Goal: Transaction & Acquisition: Purchase product/service

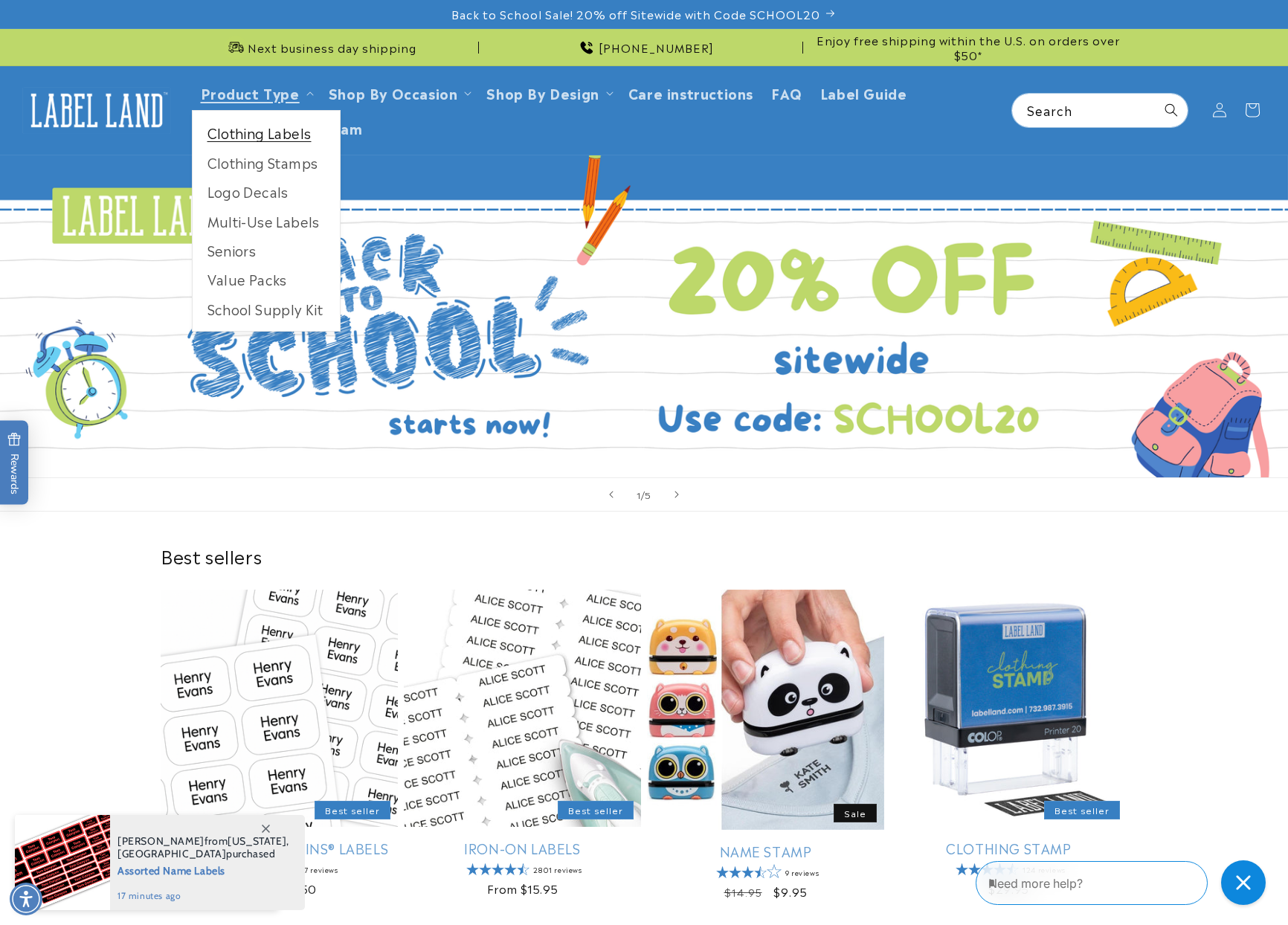
click at [274, 138] on link "Clothing Labels" at bounding box center [265, 133] width 147 height 29
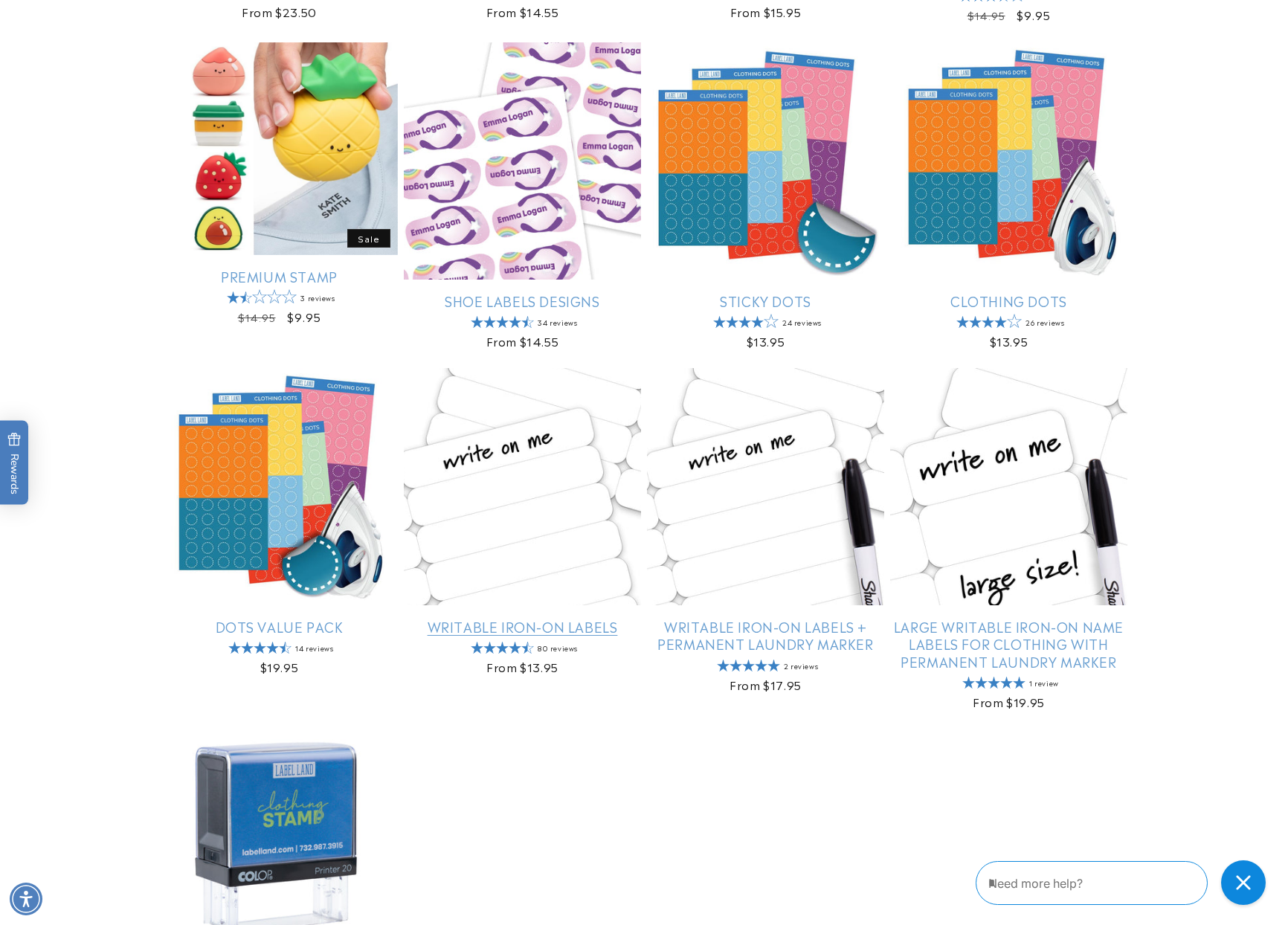
scroll to position [818, 0]
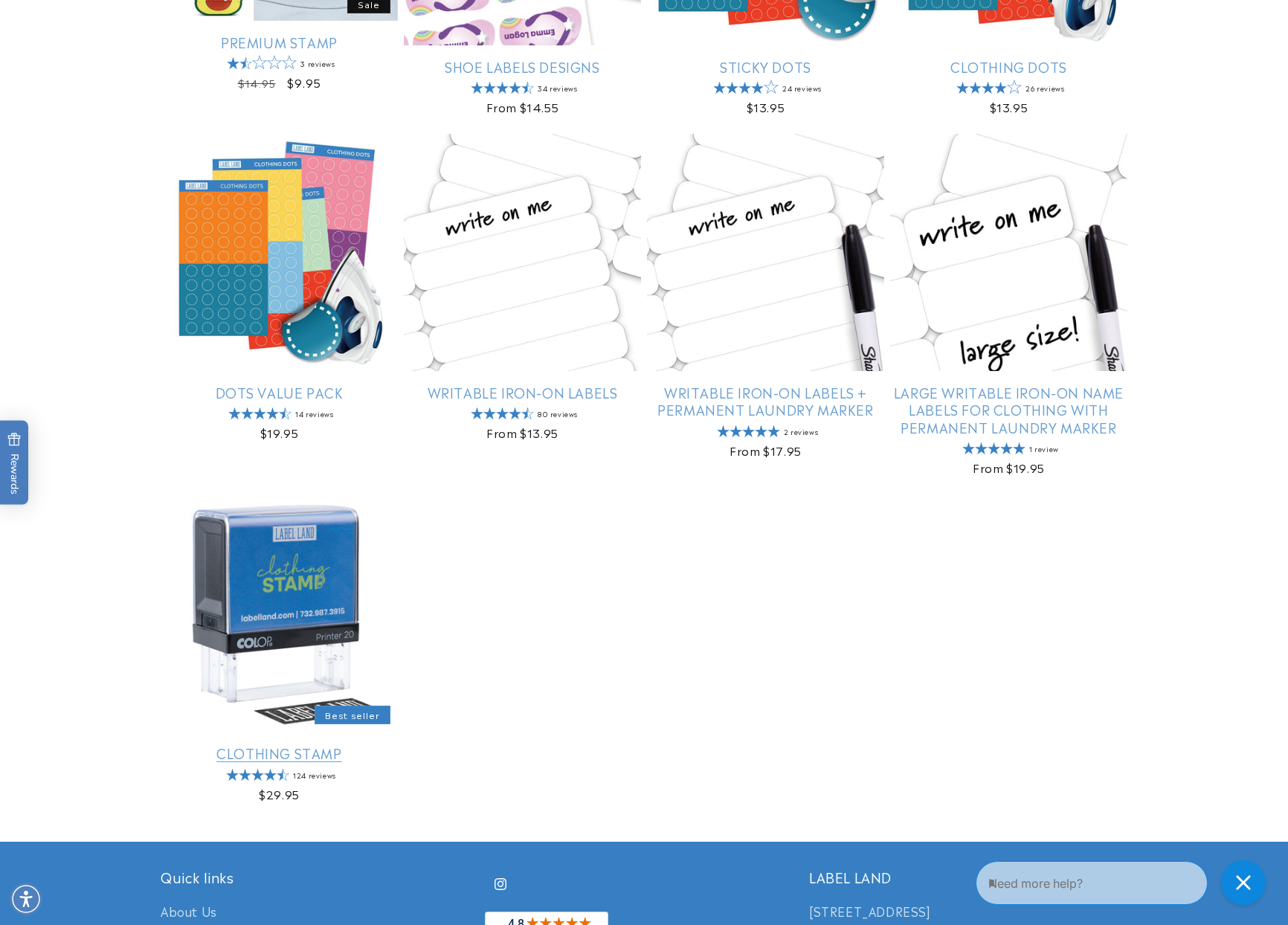
click at [316, 744] on link "Clothing Stamp" at bounding box center [279, 753] width 238 height 17
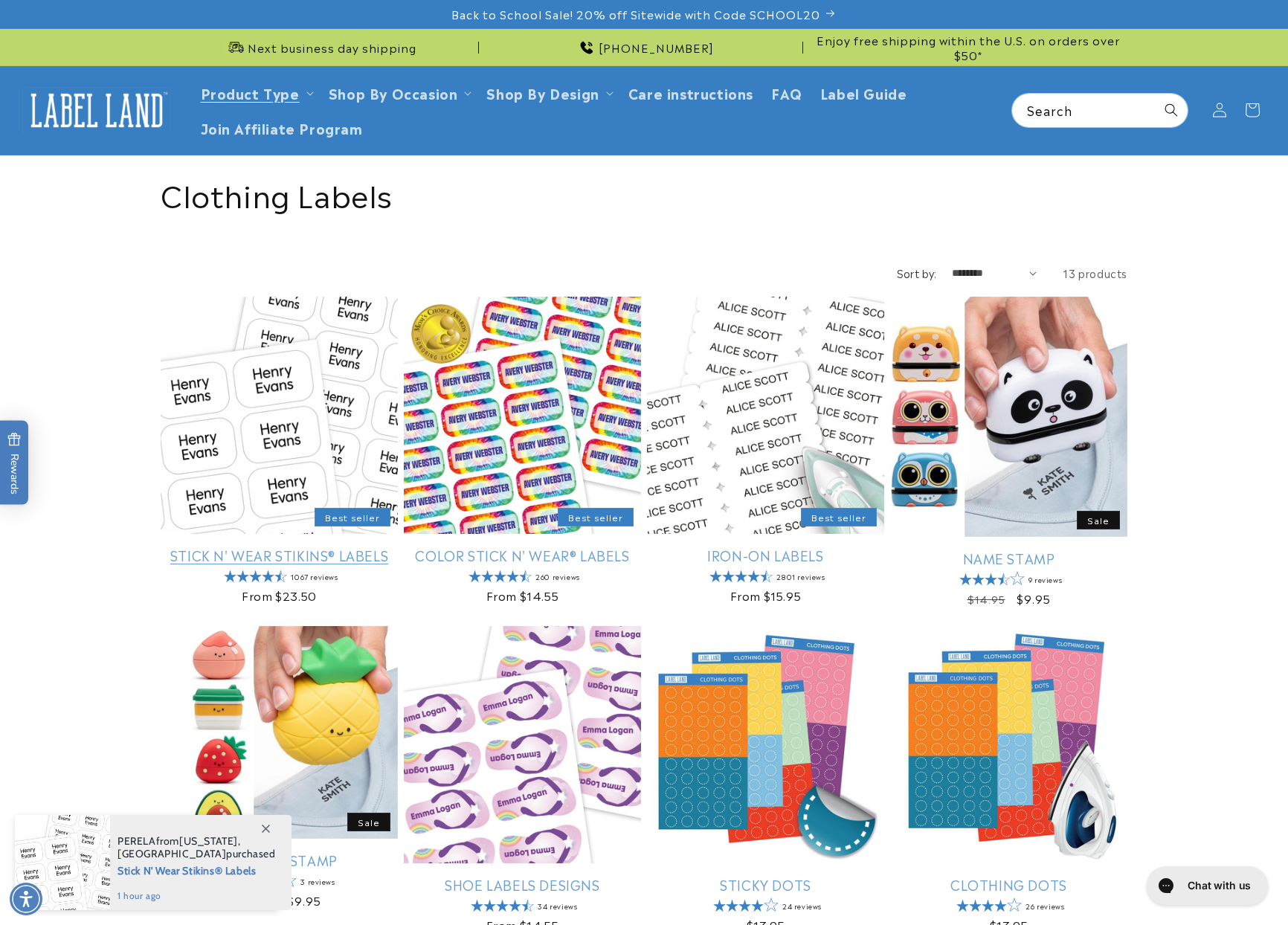
click at [308, 546] on link "Stick N' Wear Stikins® Labels" at bounding box center [279, 555] width 238 height 17
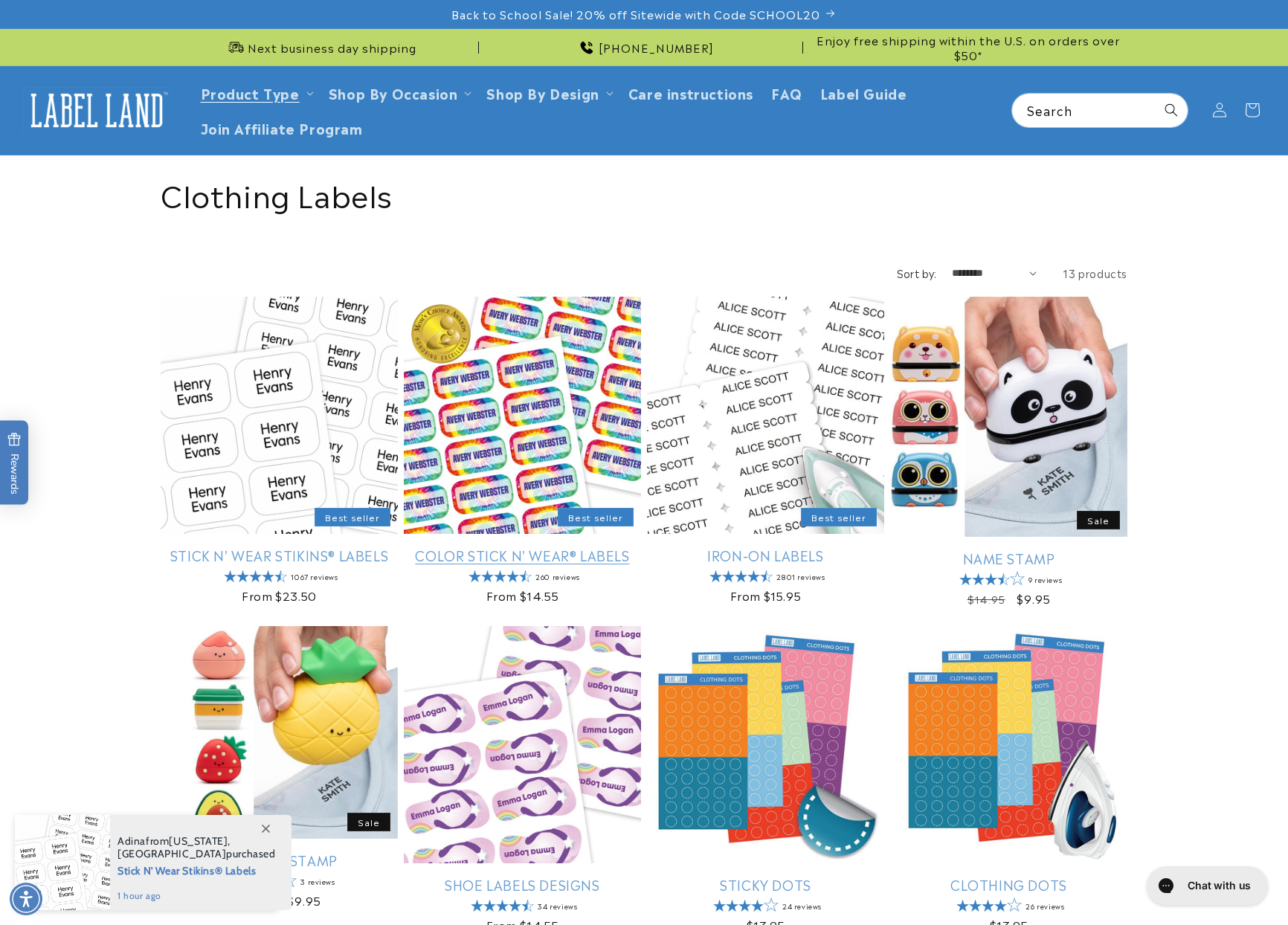
click at [536, 546] on link "Color Stick N' Wear® Labels" at bounding box center [522, 555] width 238 height 17
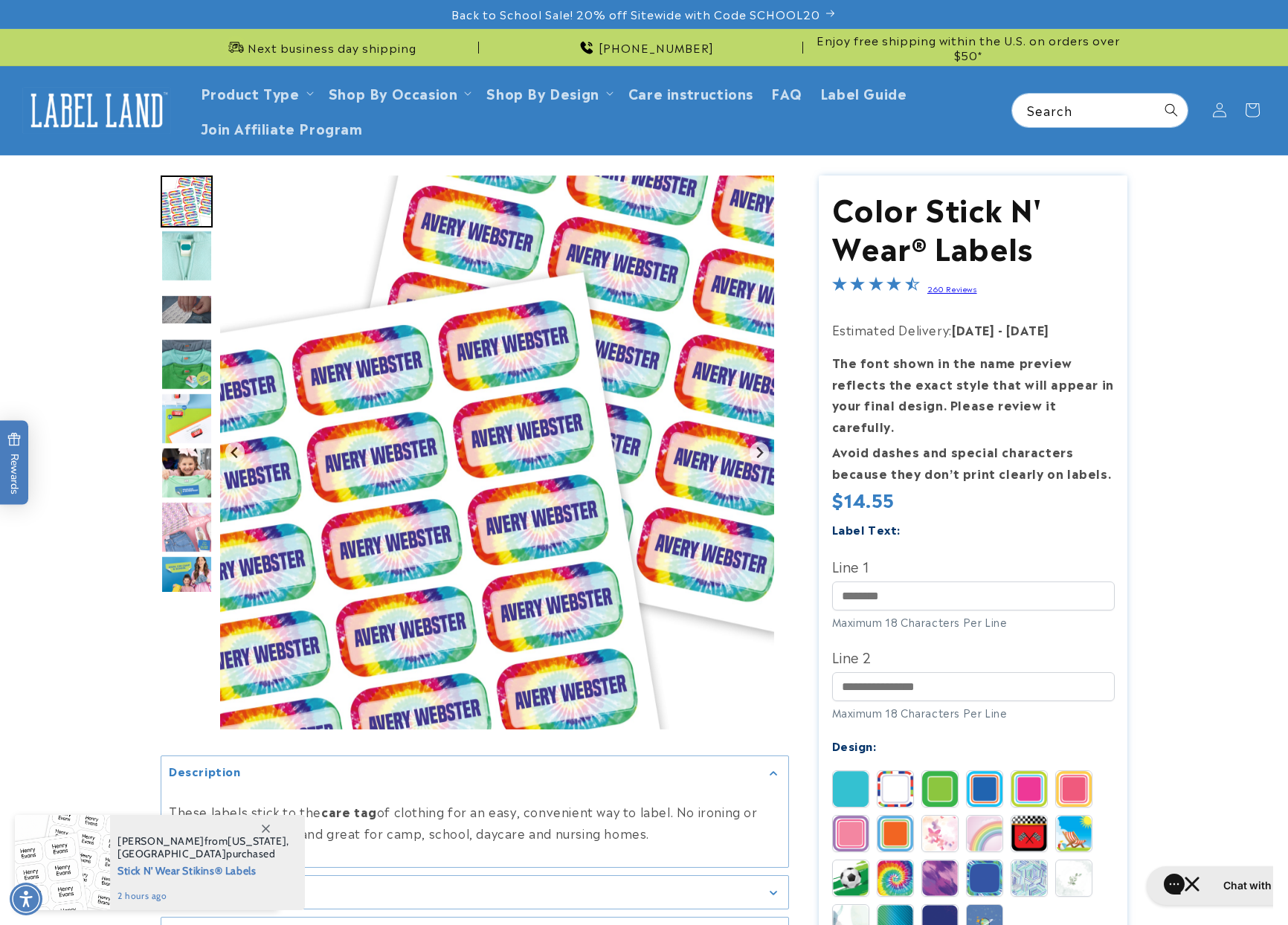
click at [194, 312] on img "Go to slide 3" at bounding box center [187, 310] width 52 height 31
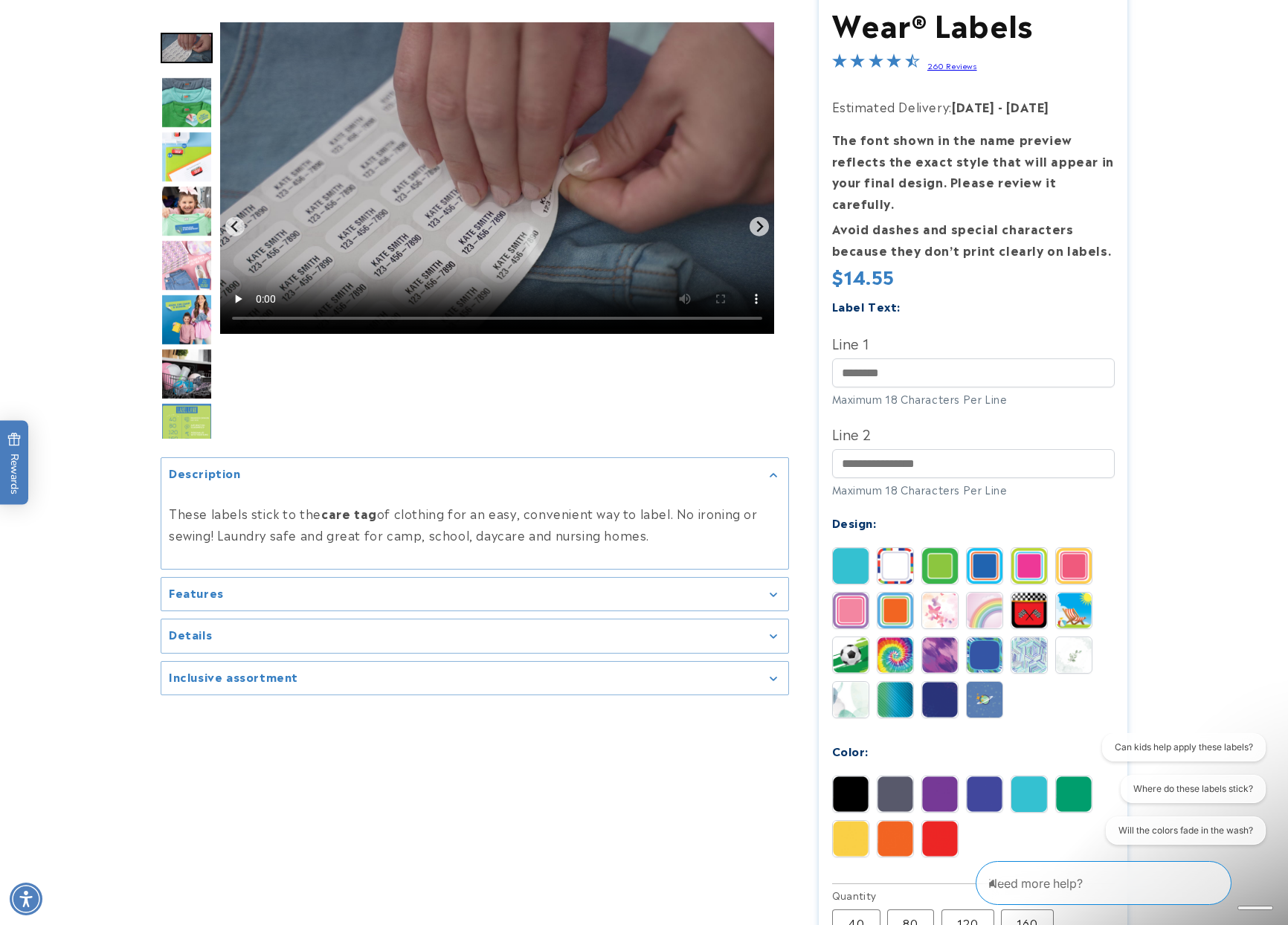
click at [900, 548] on img at bounding box center [896, 565] width 36 height 36
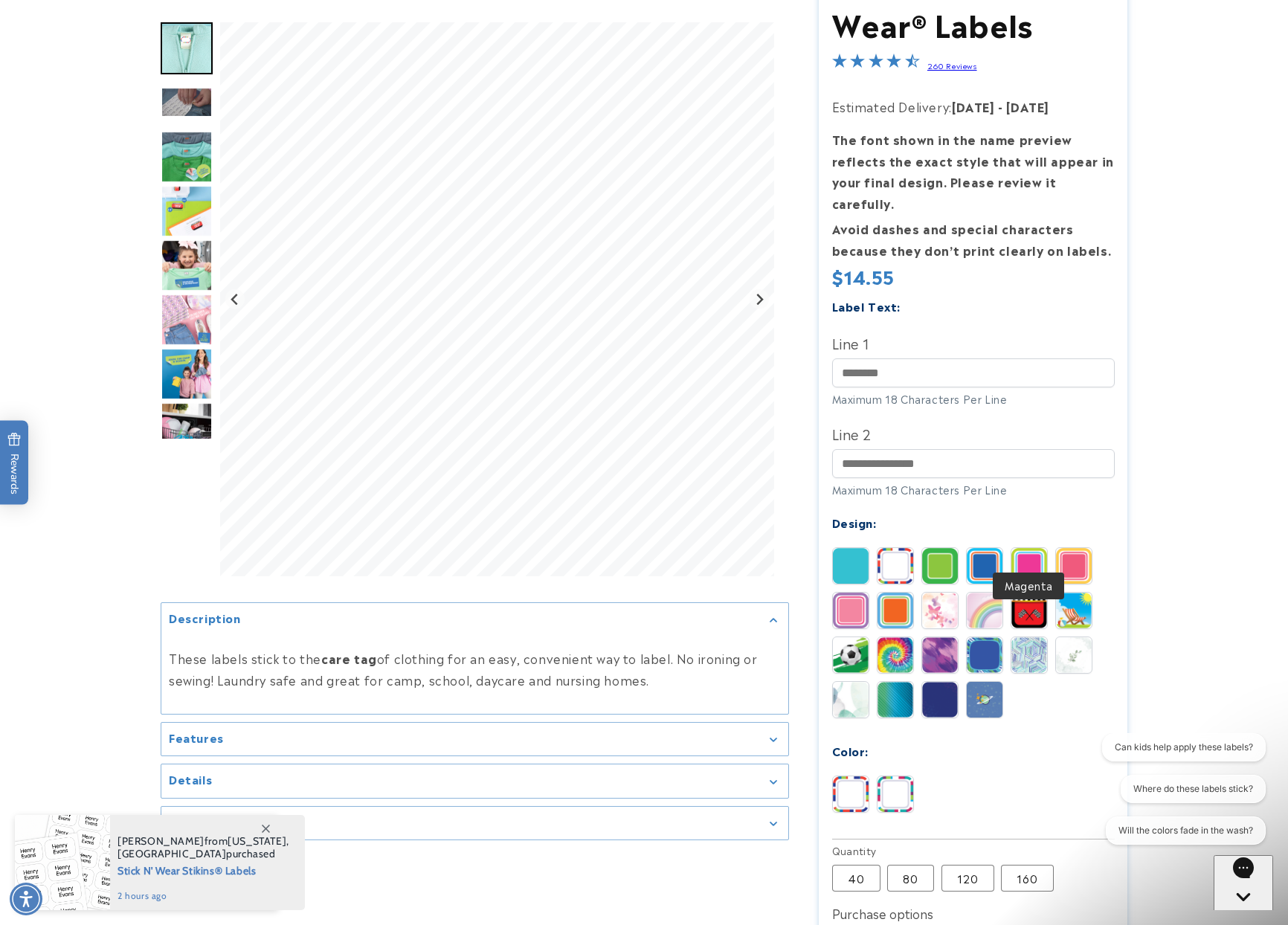
click at [1020, 548] on img at bounding box center [1029, 565] width 36 height 36
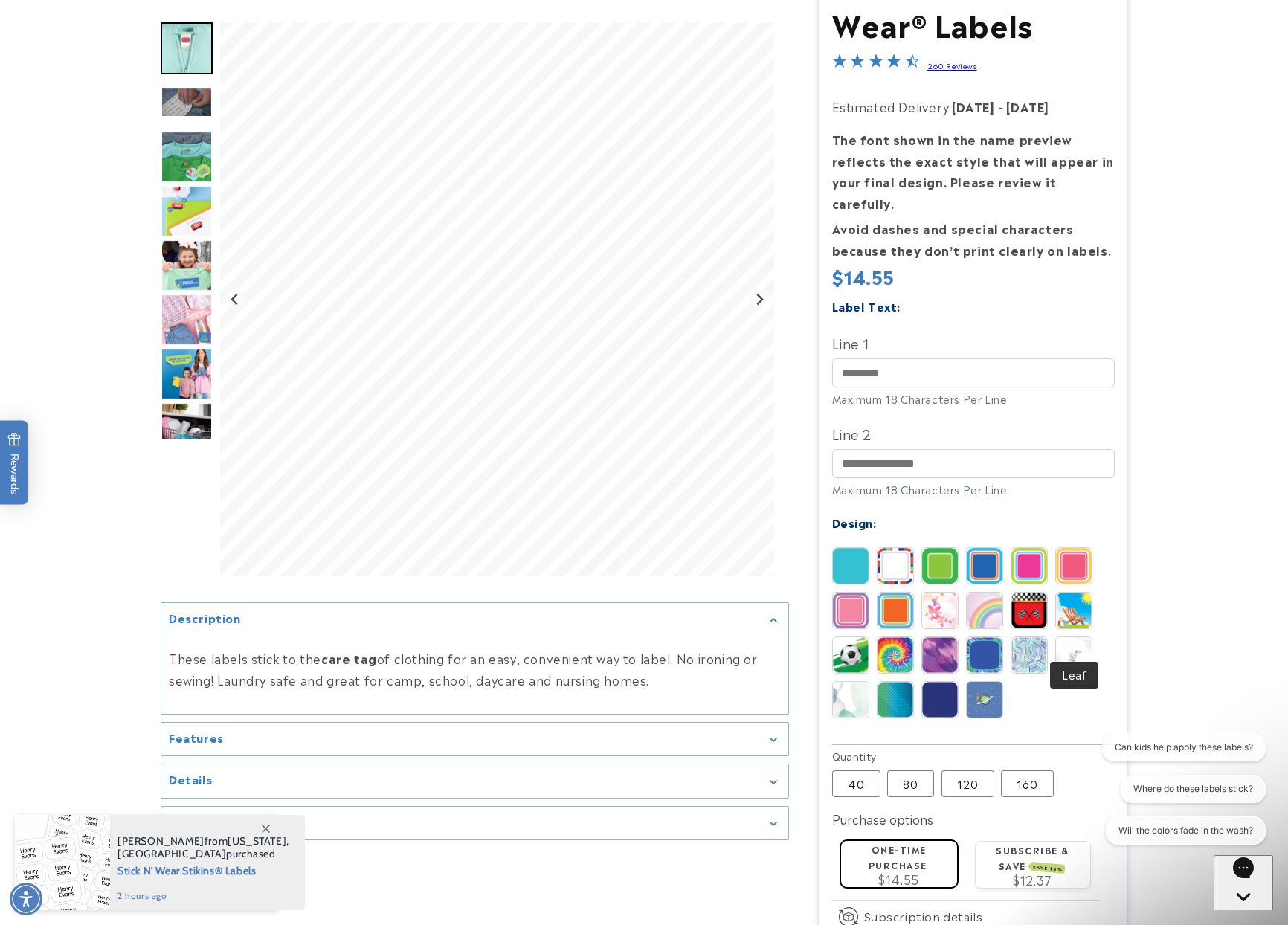
click at [1080, 638] on img at bounding box center [1073, 655] width 36 height 36
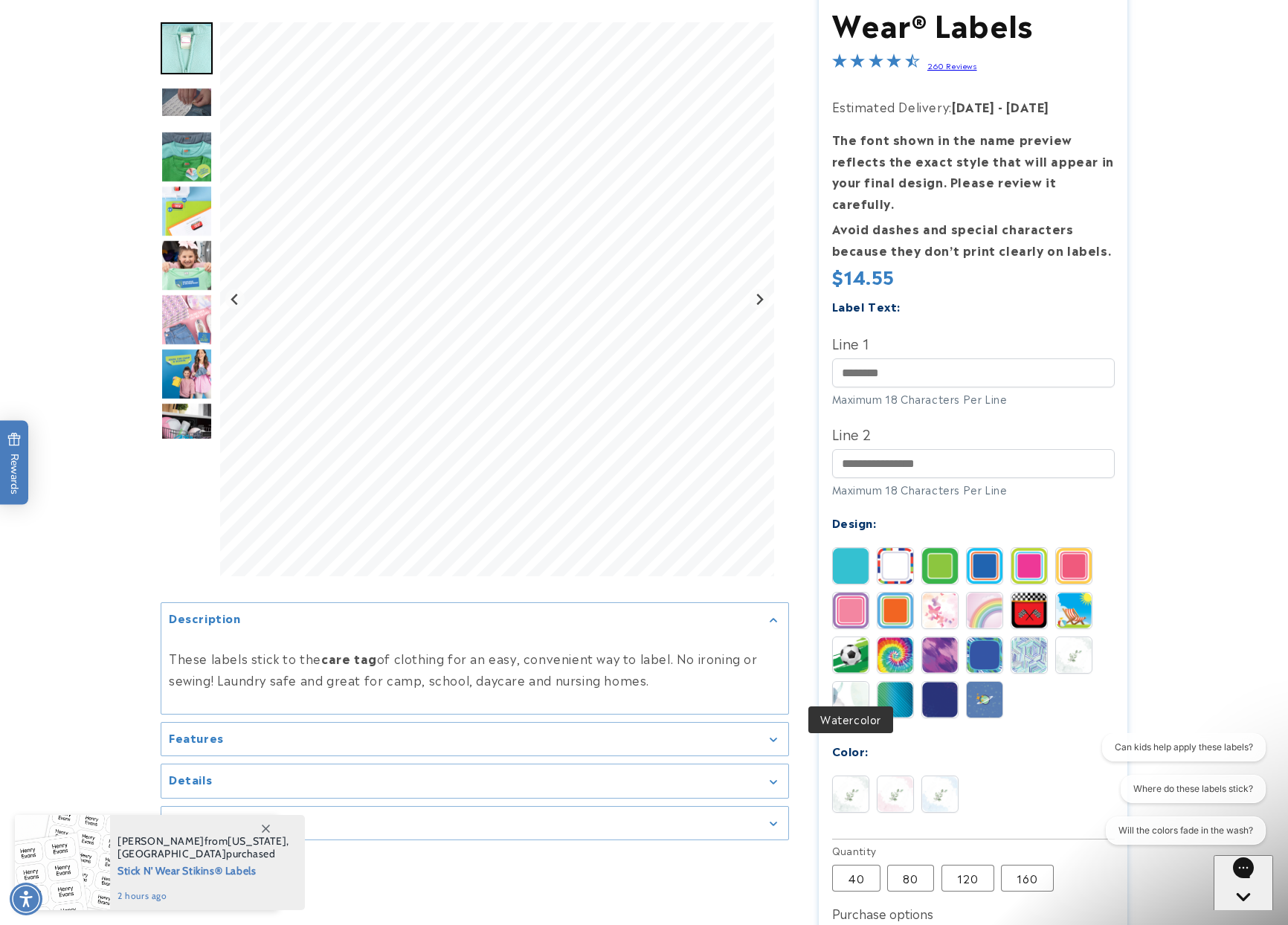
click at [862, 682] on img at bounding box center [850, 699] width 36 height 36
click at [889, 548] on img at bounding box center [896, 565] width 36 height 36
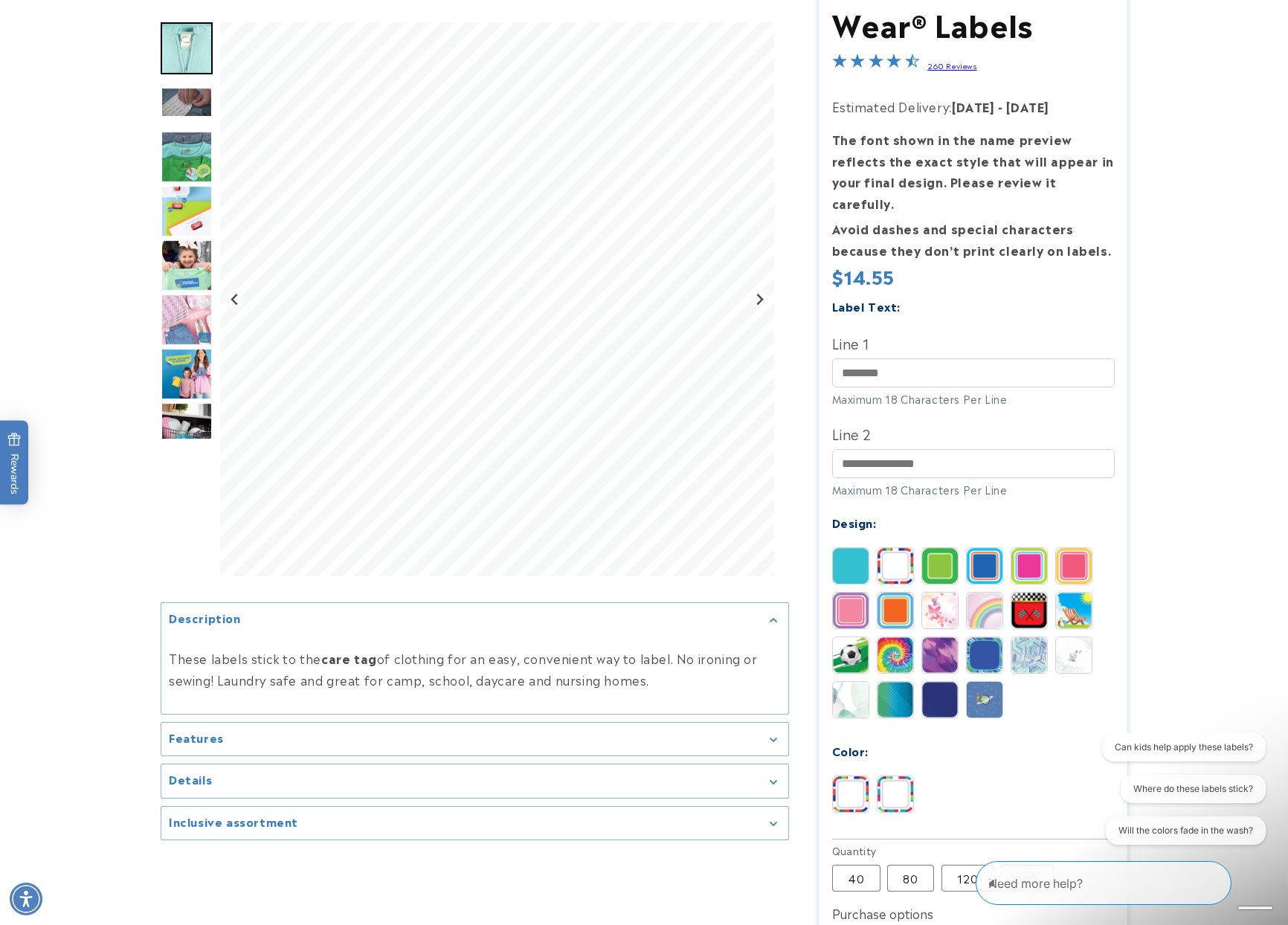
click at [1025, 548] on img at bounding box center [1029, 565] width 36 height 36
click at [978, 592] on img at bounding box center [984, 610] width 36 height 36
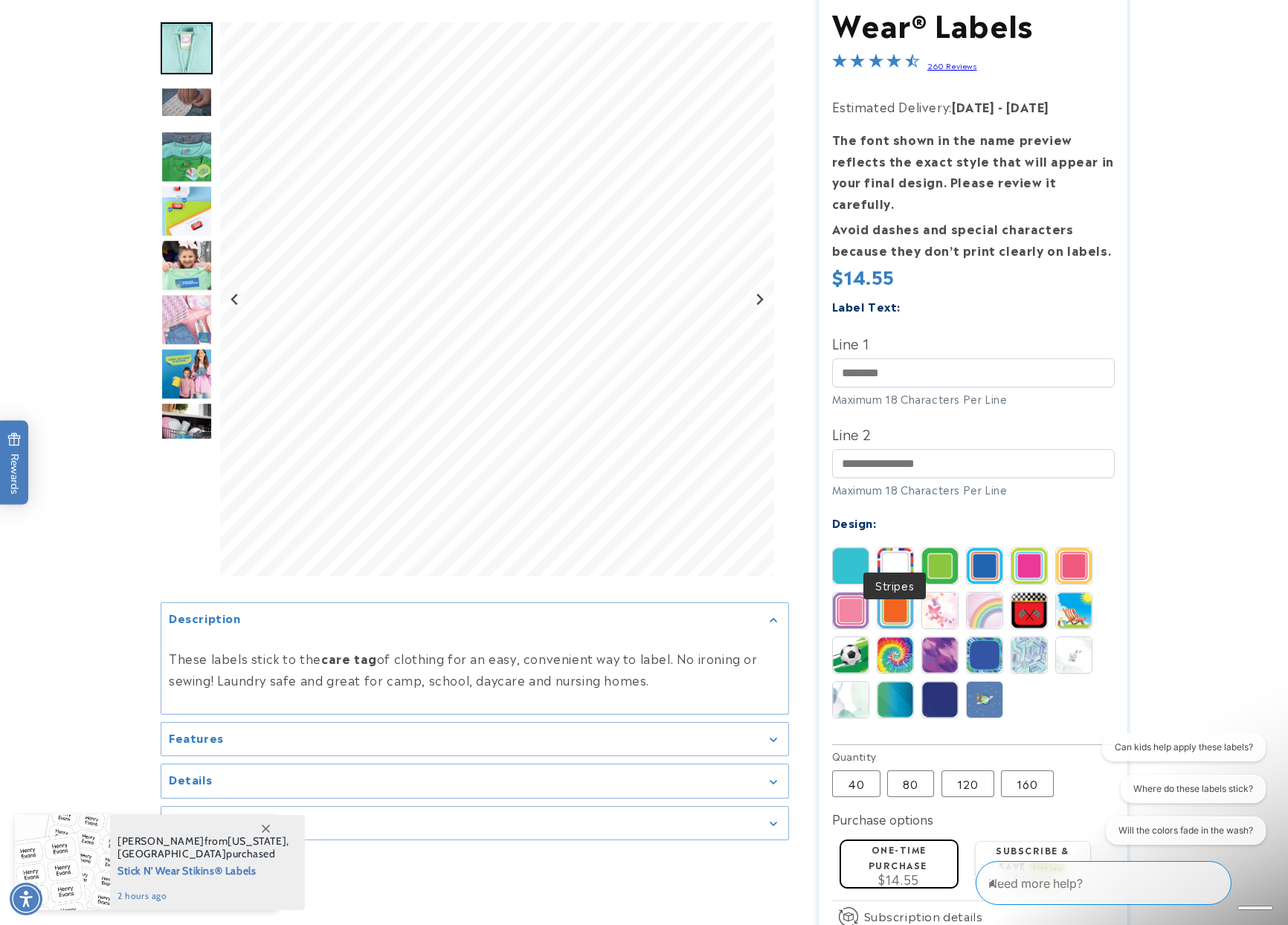
click at [897, 553] on img at bounding box center [896, 565] width 36 height 36
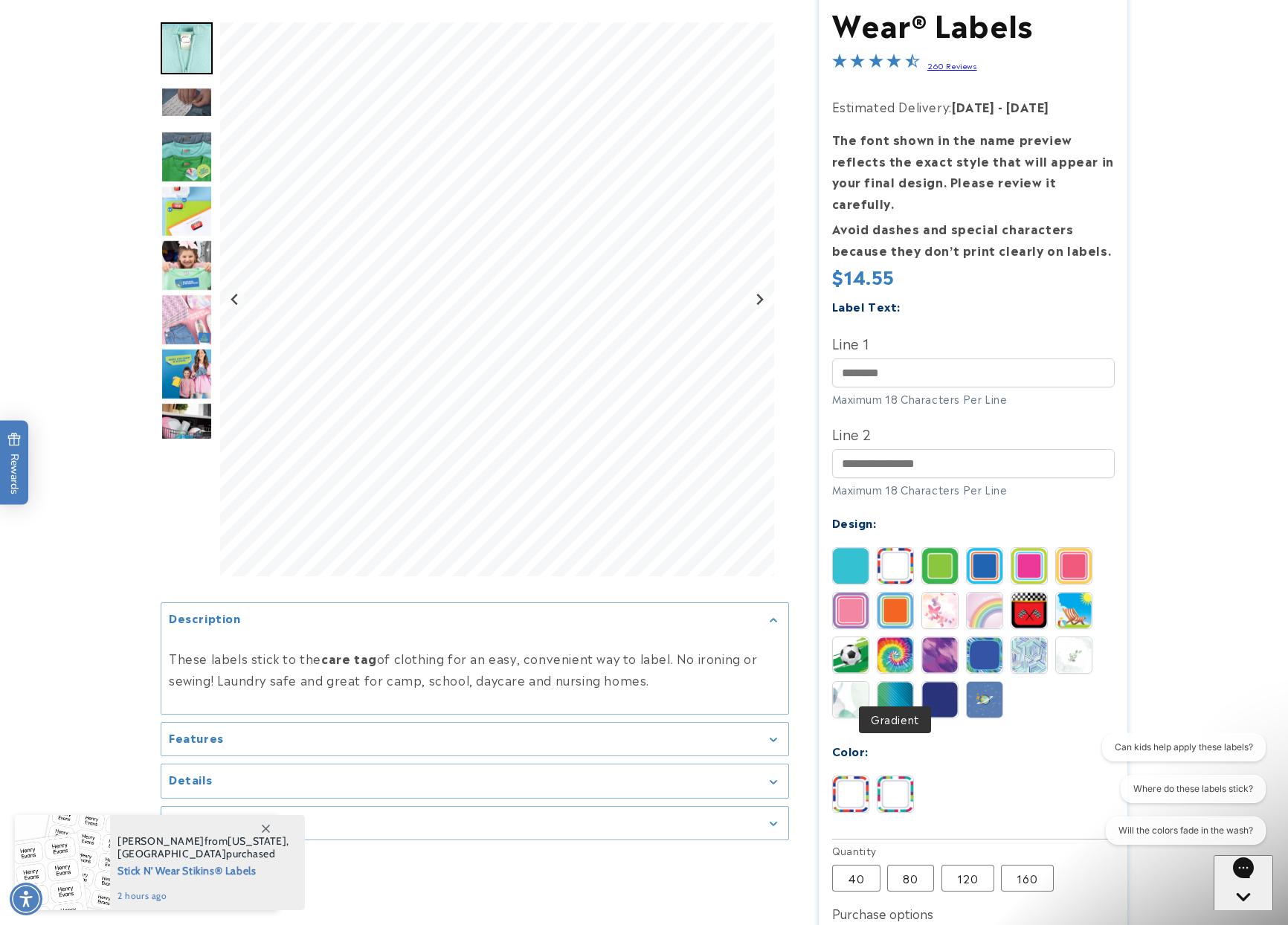
click at [904, 682] on img at bounding box center [896, 699] width 36 height 36
click at [896, 784] on img at bounding box center [896, 793] width 36 height 36
click at [929, 780] on img at bounding box center [940, 793] width 36 height 36
click at [975, 682] on img at bounding box center [984, 699] width 36 height 36
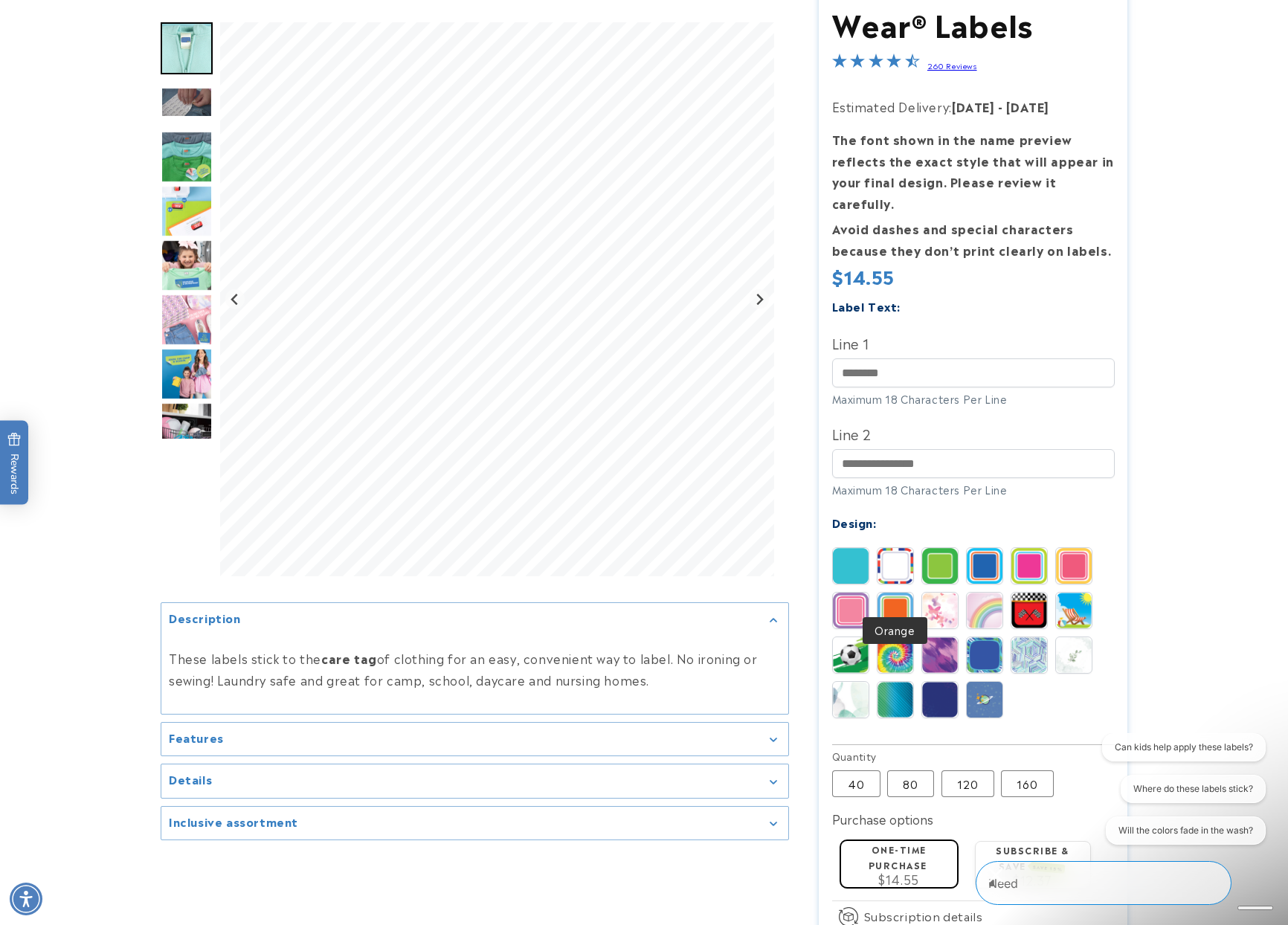
click at [887, 592] on img at bounding box center [896, 610] width 36 height 36
click at [857, 592] on img at bounding box center [850, 610] width 36 height 36
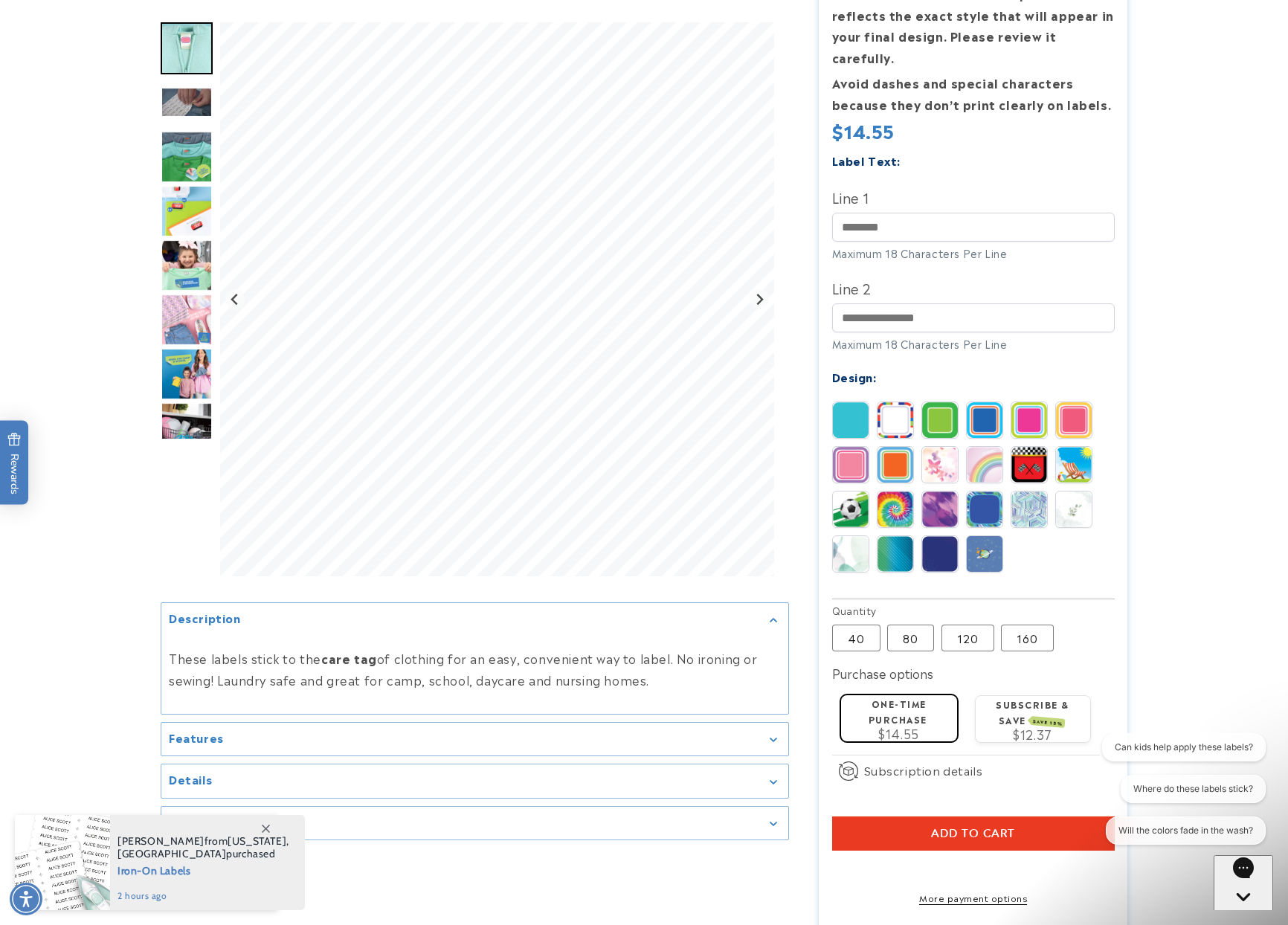
scroll to position [372, 0]
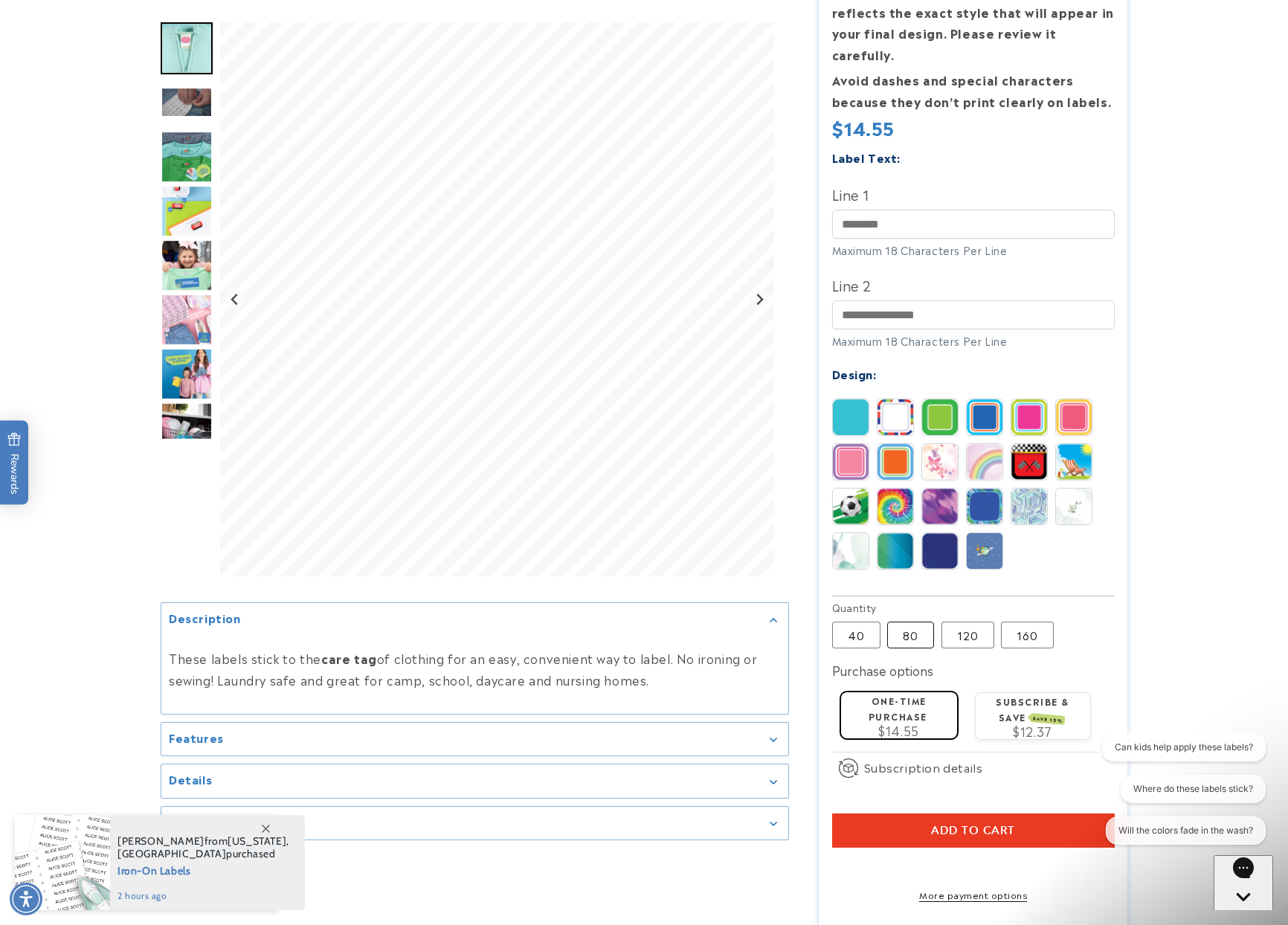
click at [914, 622] on label "80 Variant sold out or unavailable" at bounding box center [911, 636] width 47 height 27
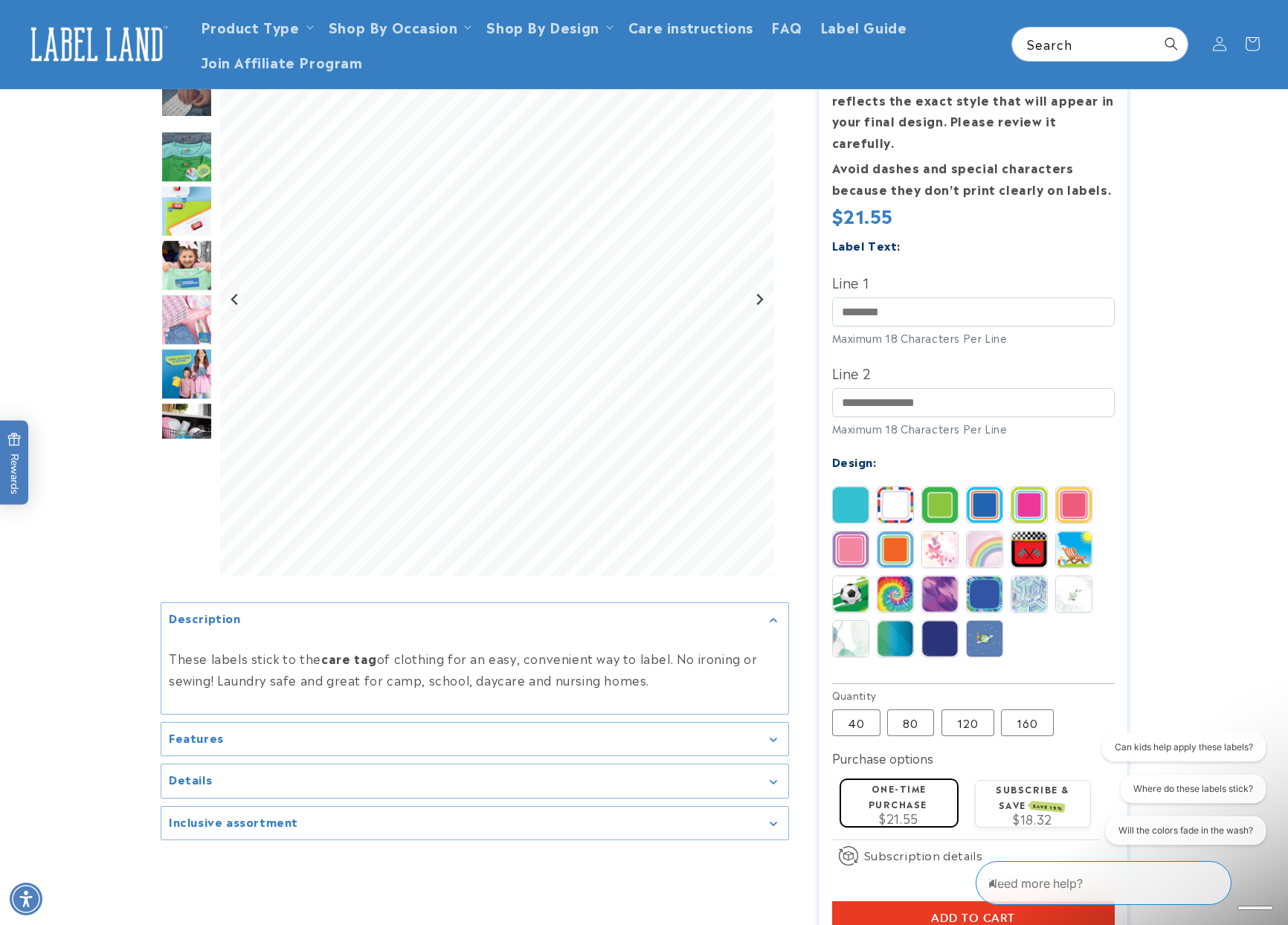
scroll to position [149, 0]
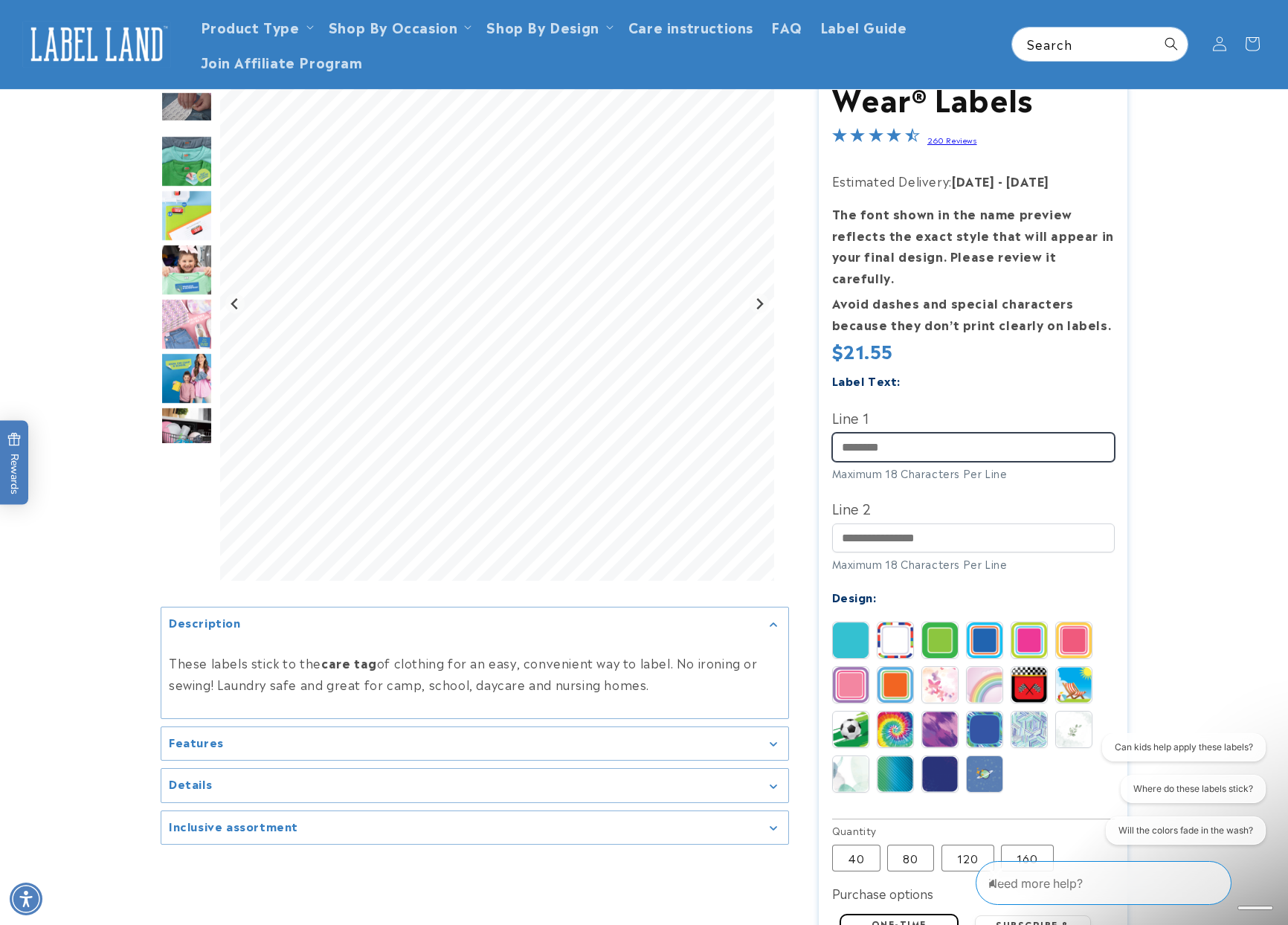
click at [919, 433] on input "Line 1" at bounding box center [973, 447] width 283 height 29
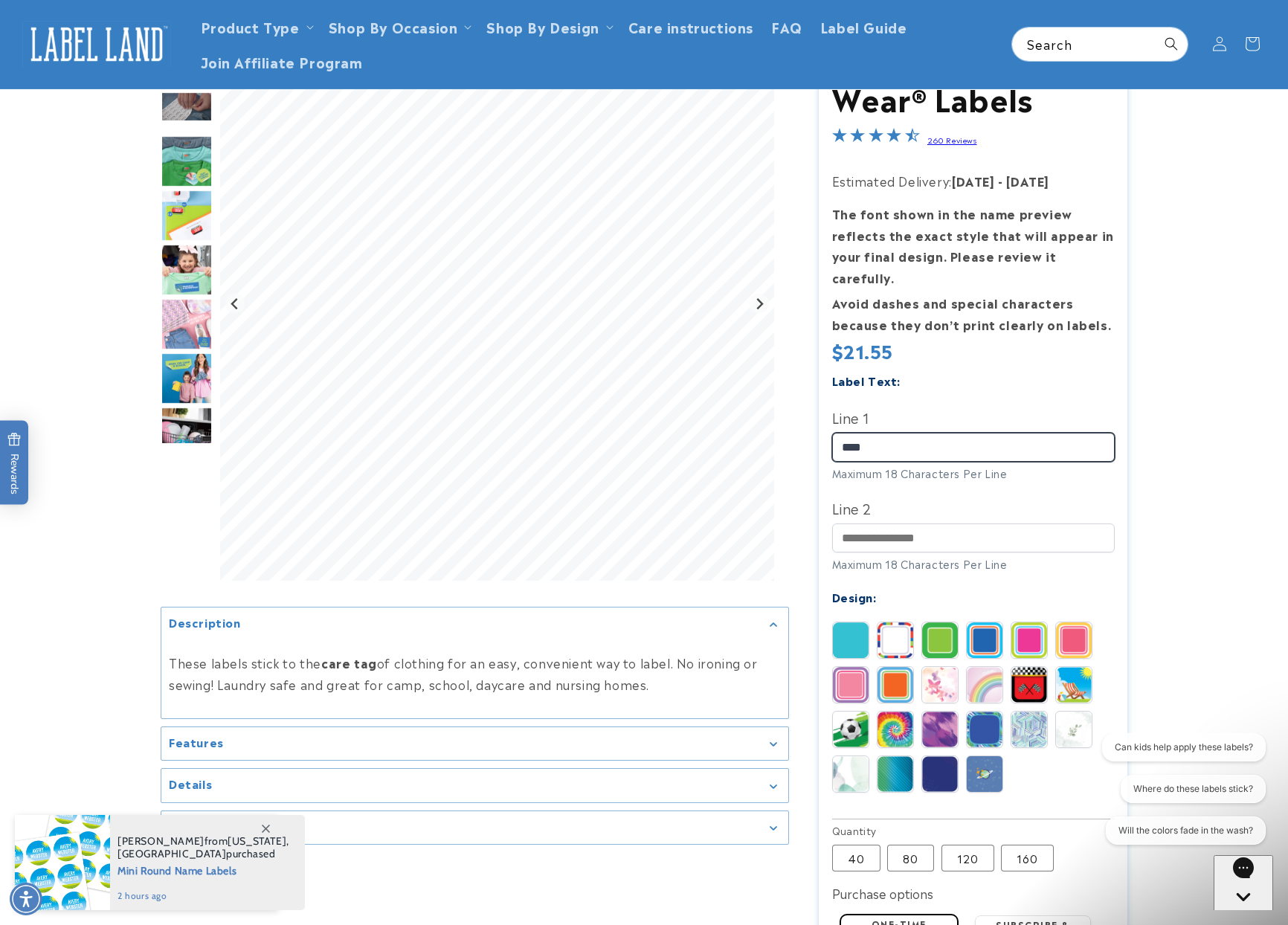
type input "****"
click at [914, 523] on input "Line 2" at bounding box center [973, 538] width 283 height 29
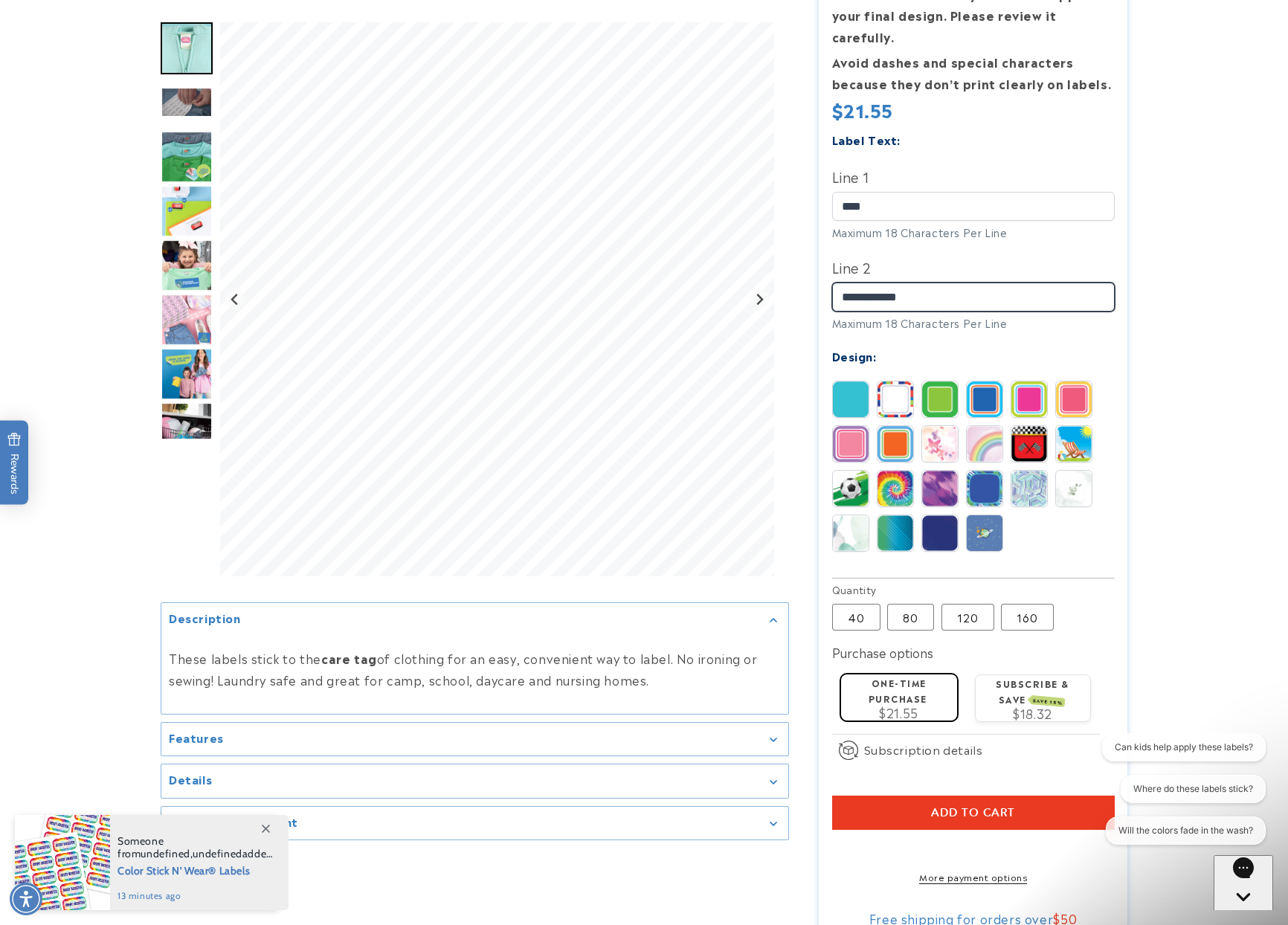
scroll to position [520, 0]
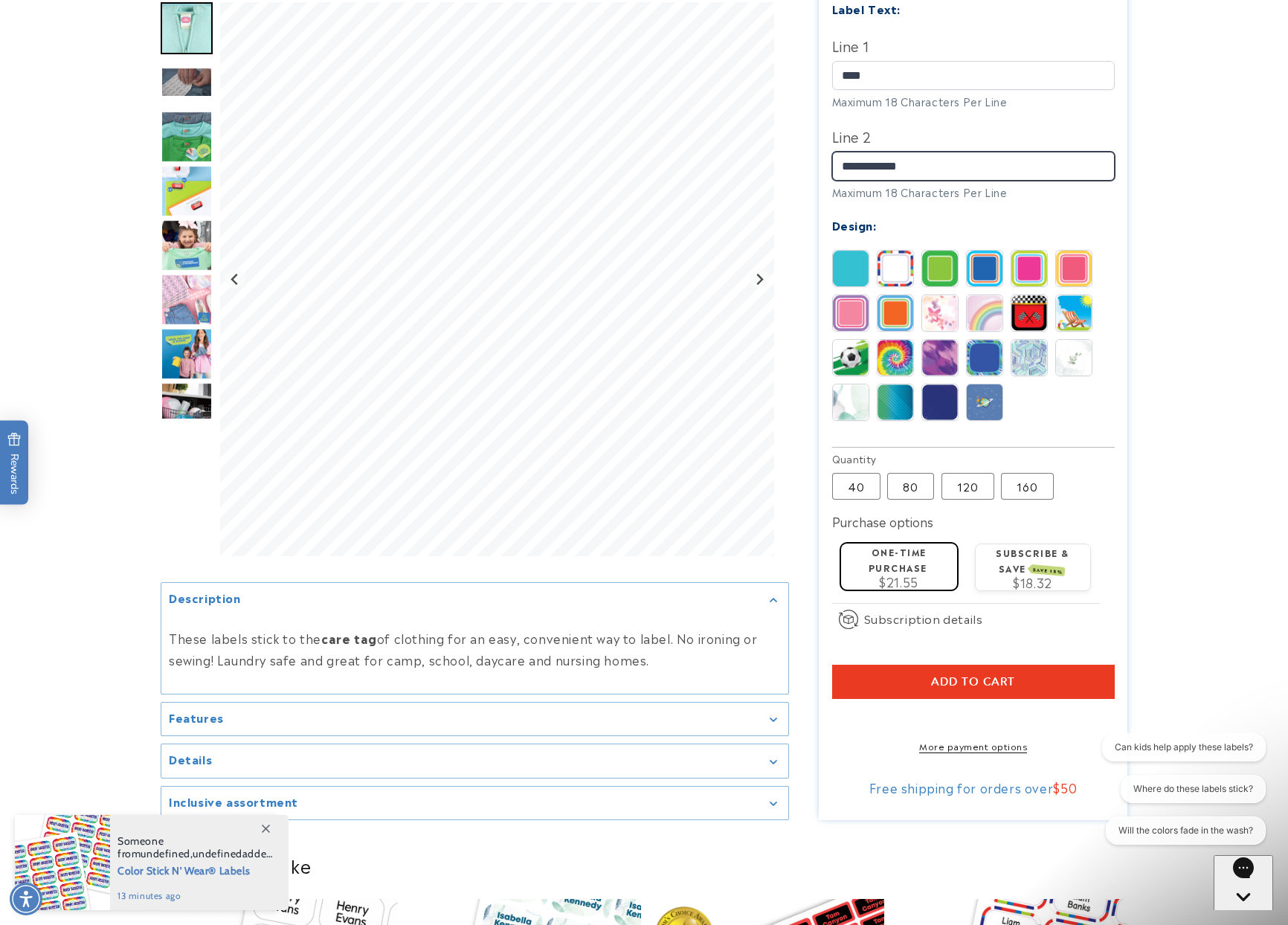
type input "**********"
drag, startPoint x: 958, startPoint y: 701, endPoint x: 975, endPoint y: 667, distance: 38.0
click at [836, 708] on shop-pay-wallet-button at bounding box center [834, 716] width 4 height 18
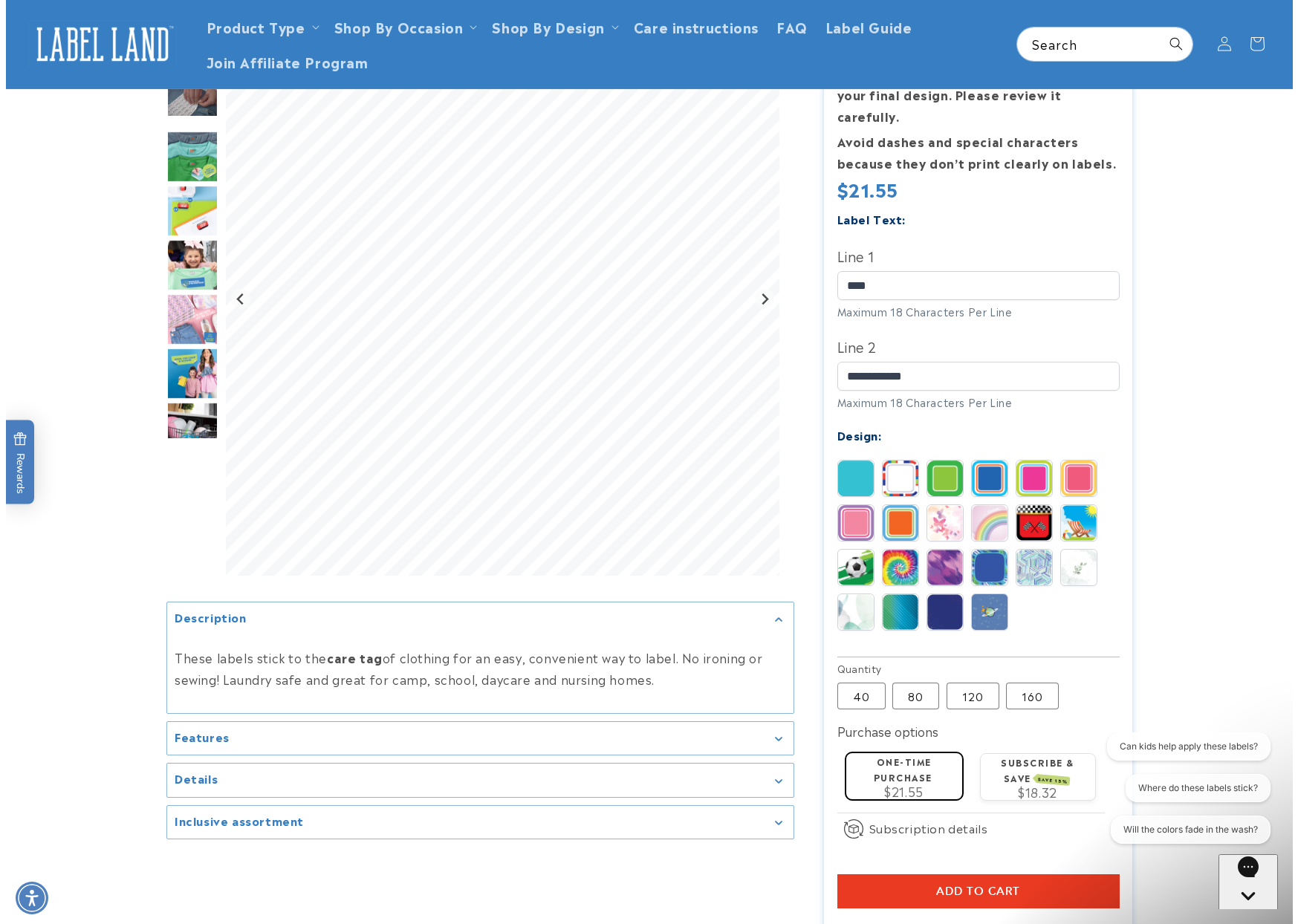
scroll to position [74, 0]
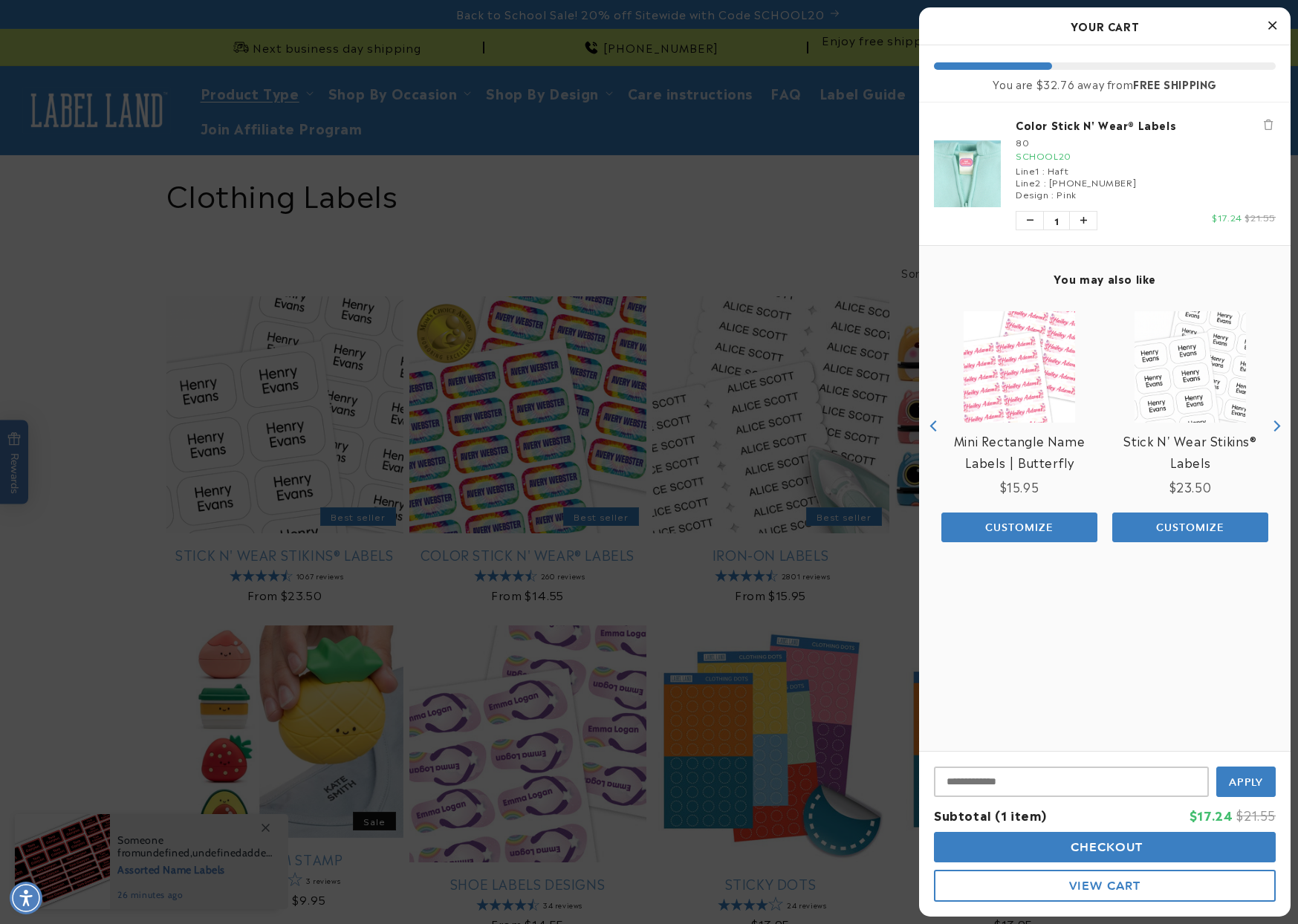
click at [1260, 32] on h2 "Your Cart" at bounding box center [1105, 25] width 342 height 22
click at [1274, 24] on icon "Close Cart" at bounding box center [1272, 25] width 9 height 13
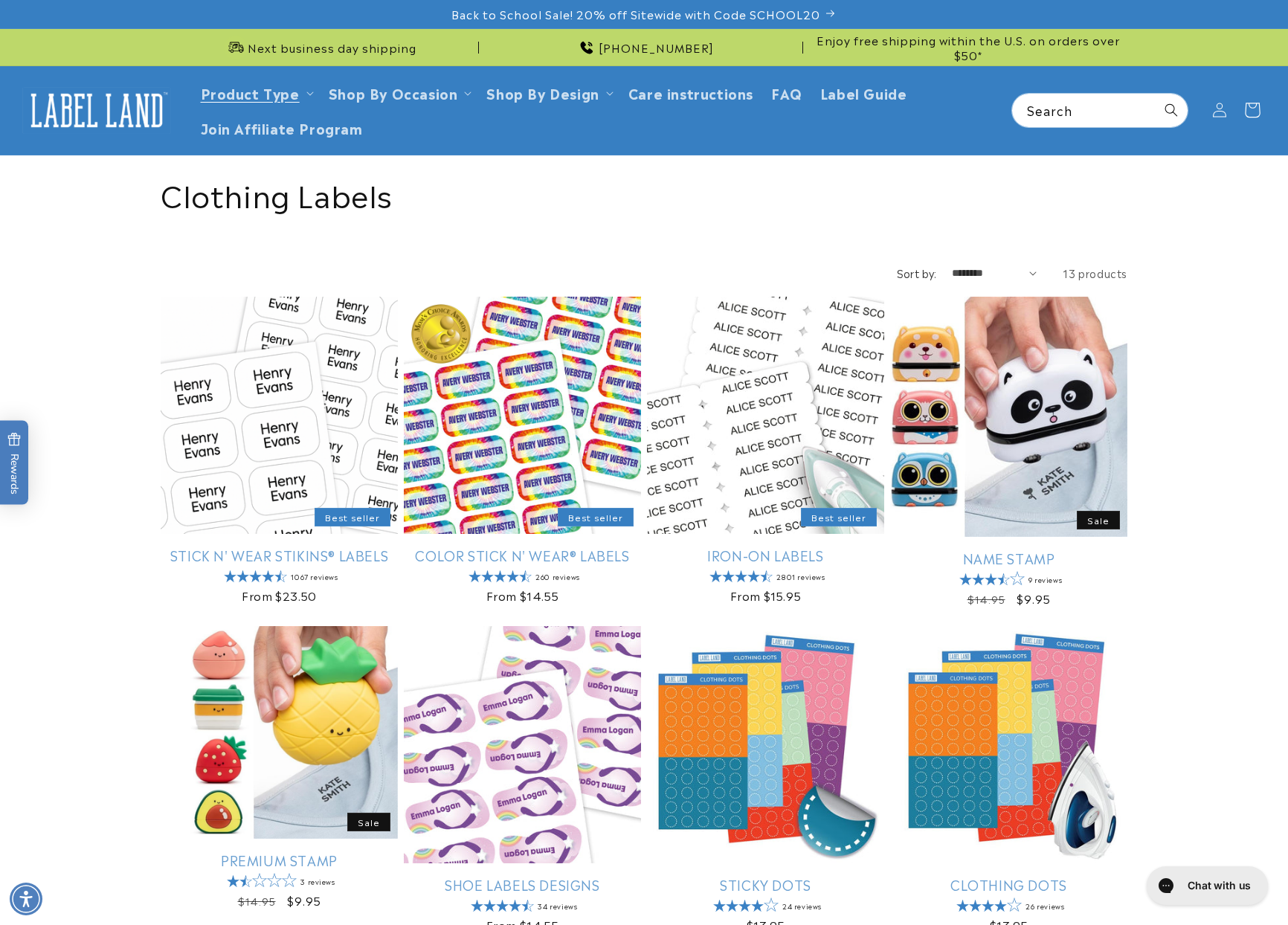
click at [1249, 107] on icon at bounding box center [1252, 111] width 35 height 35
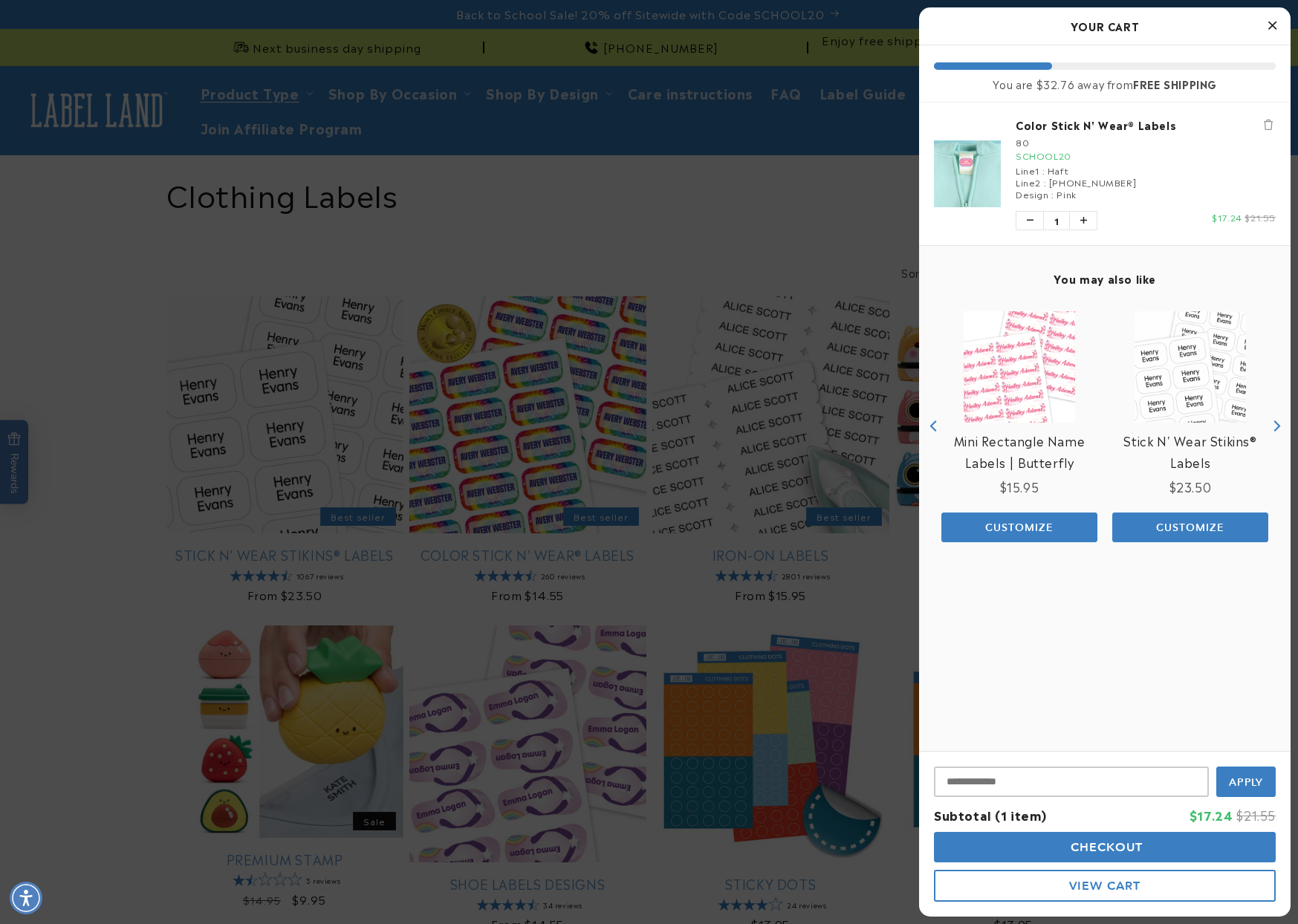
click at [1111, 27] on h2 "Your Cart" at bounding box center [1105, 25] width 342 height 22
click at [1042, 120] on link "Color Stick N' Wear® Labels" at bounding box center [1145, 124] width 260 height 14
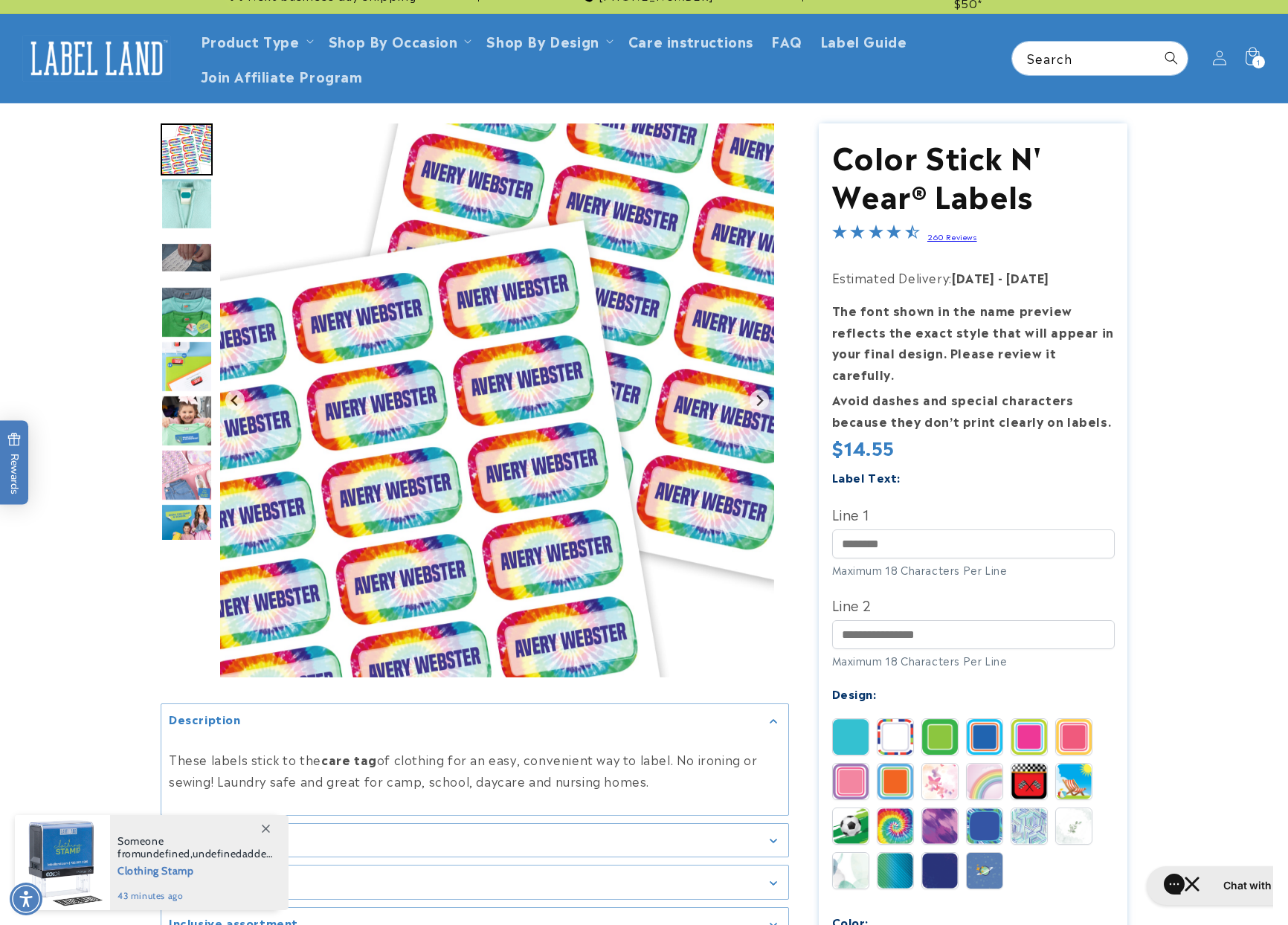
scroll to position [149, 0]
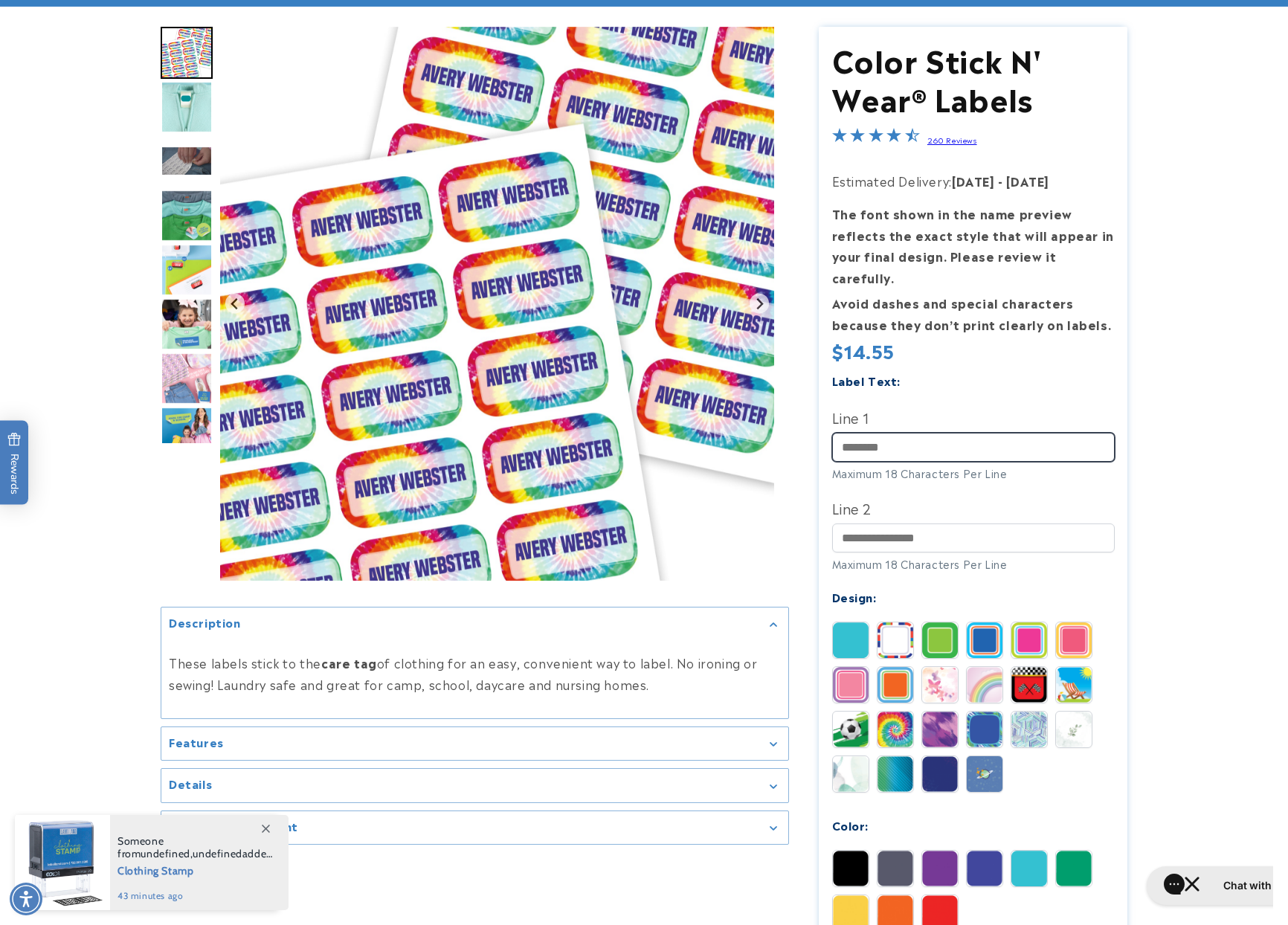
click at [900, 433] on input "Line 1" at bounding box center [973, 447] width 283 height 29
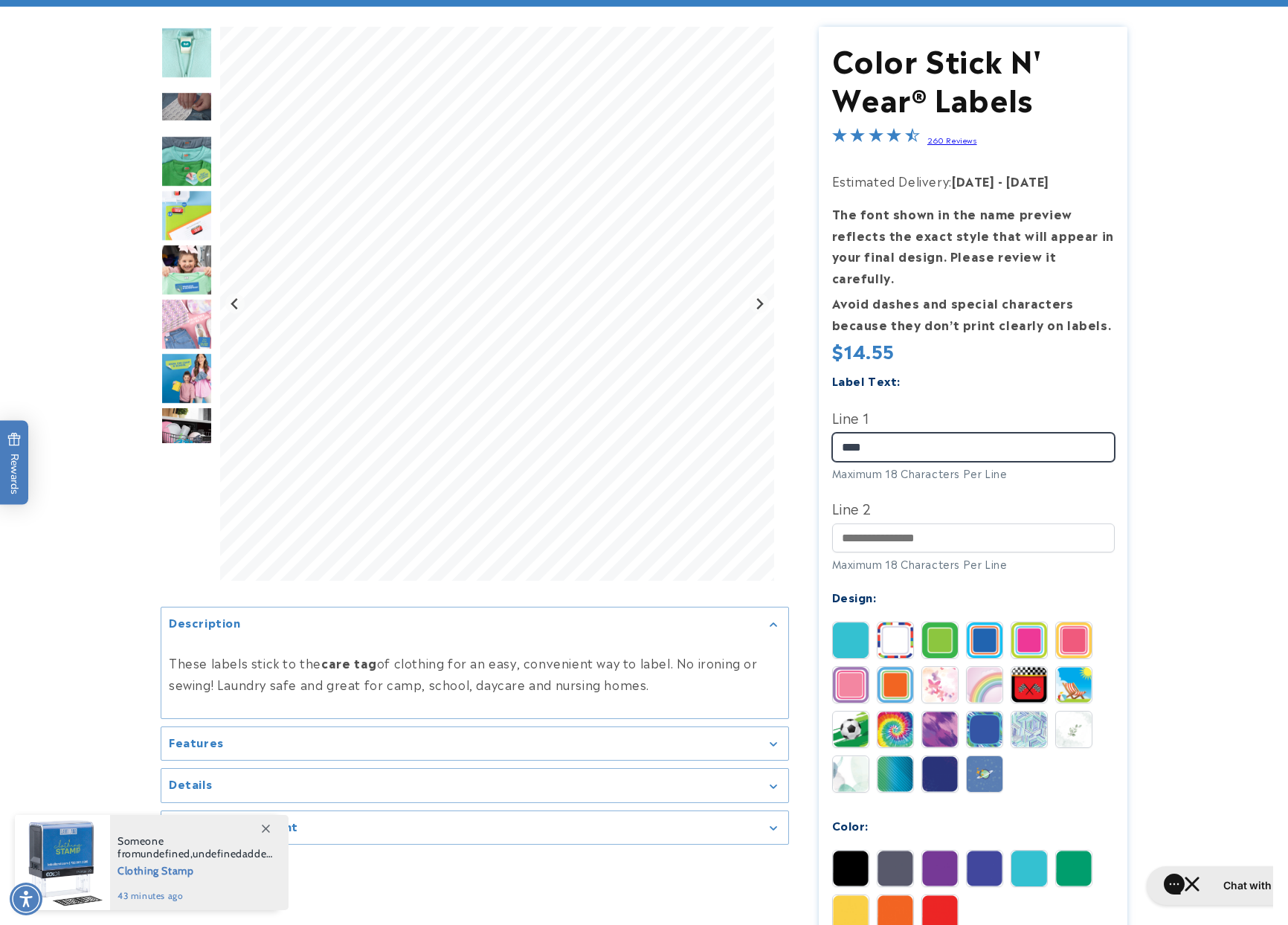
click at [926, 433] on input "****" at bounding box center [973, 447] width 283 height 29
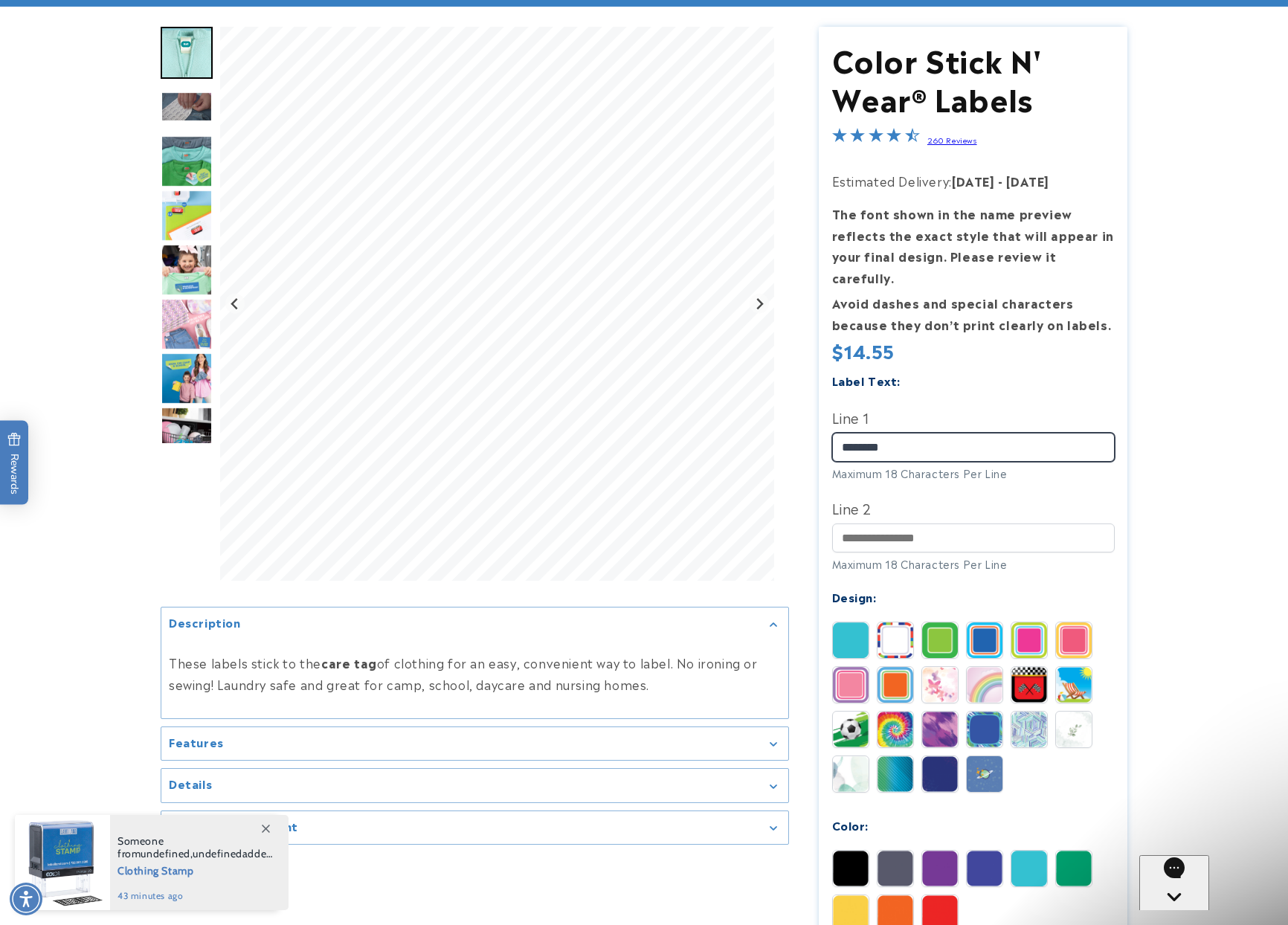
scroll to position [0, 0]
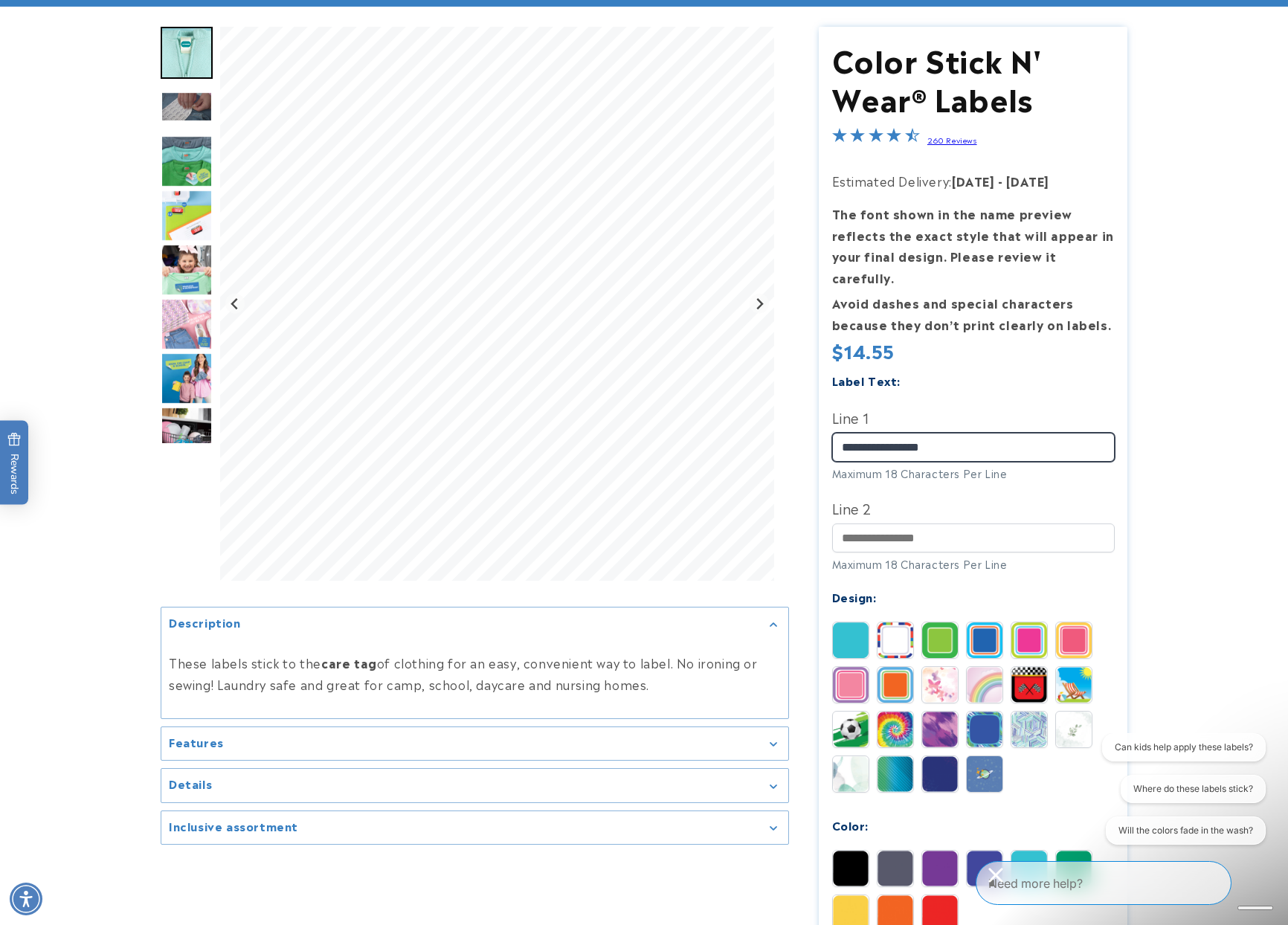
type input "**********"
click at [926, 523] on input "Line 2" at bounding box center [973, 538] width 283 height 29
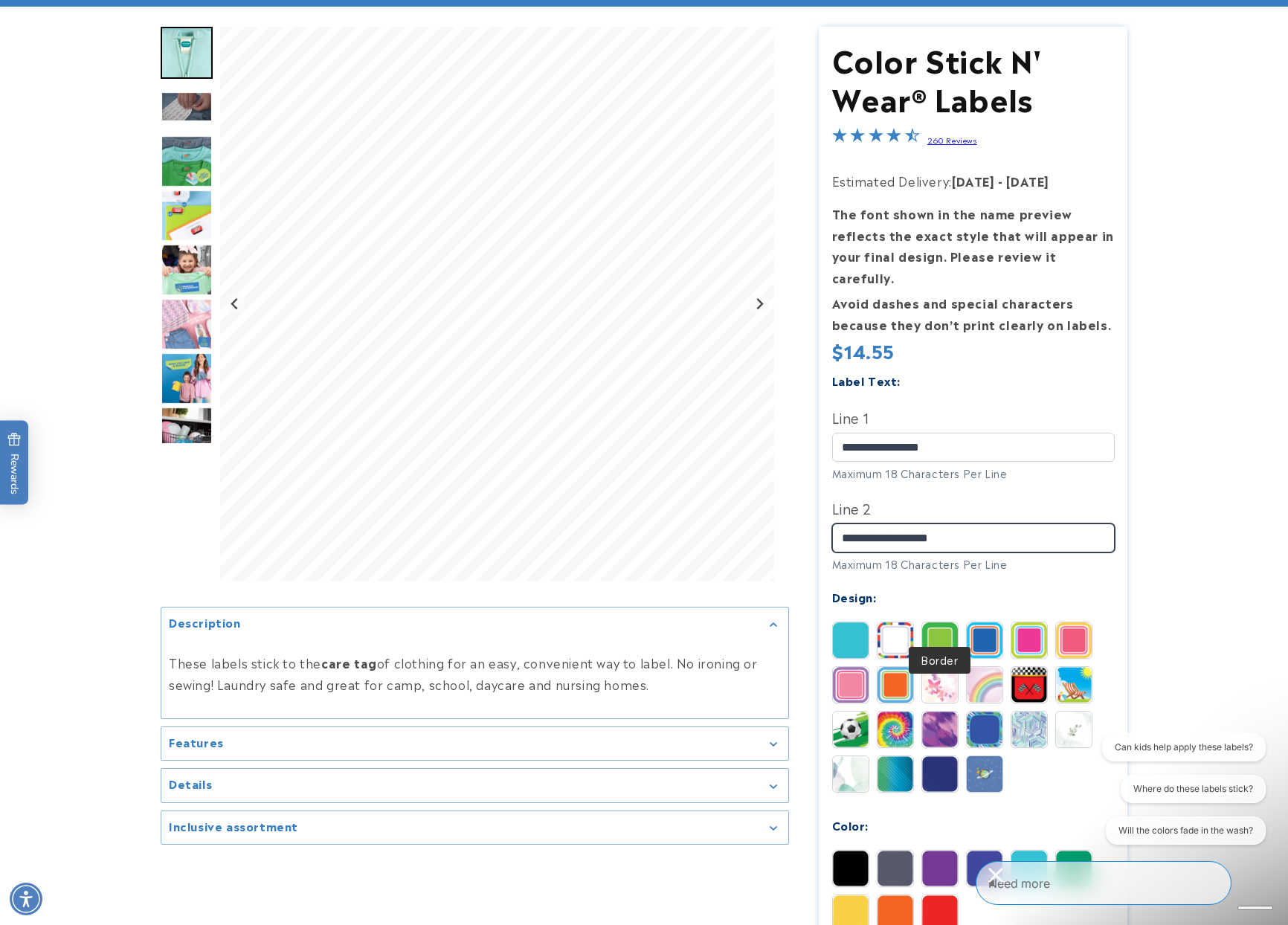
type input "**********"
click at [934, 622] on img at bounding box center [940, 639] width 36 height 36
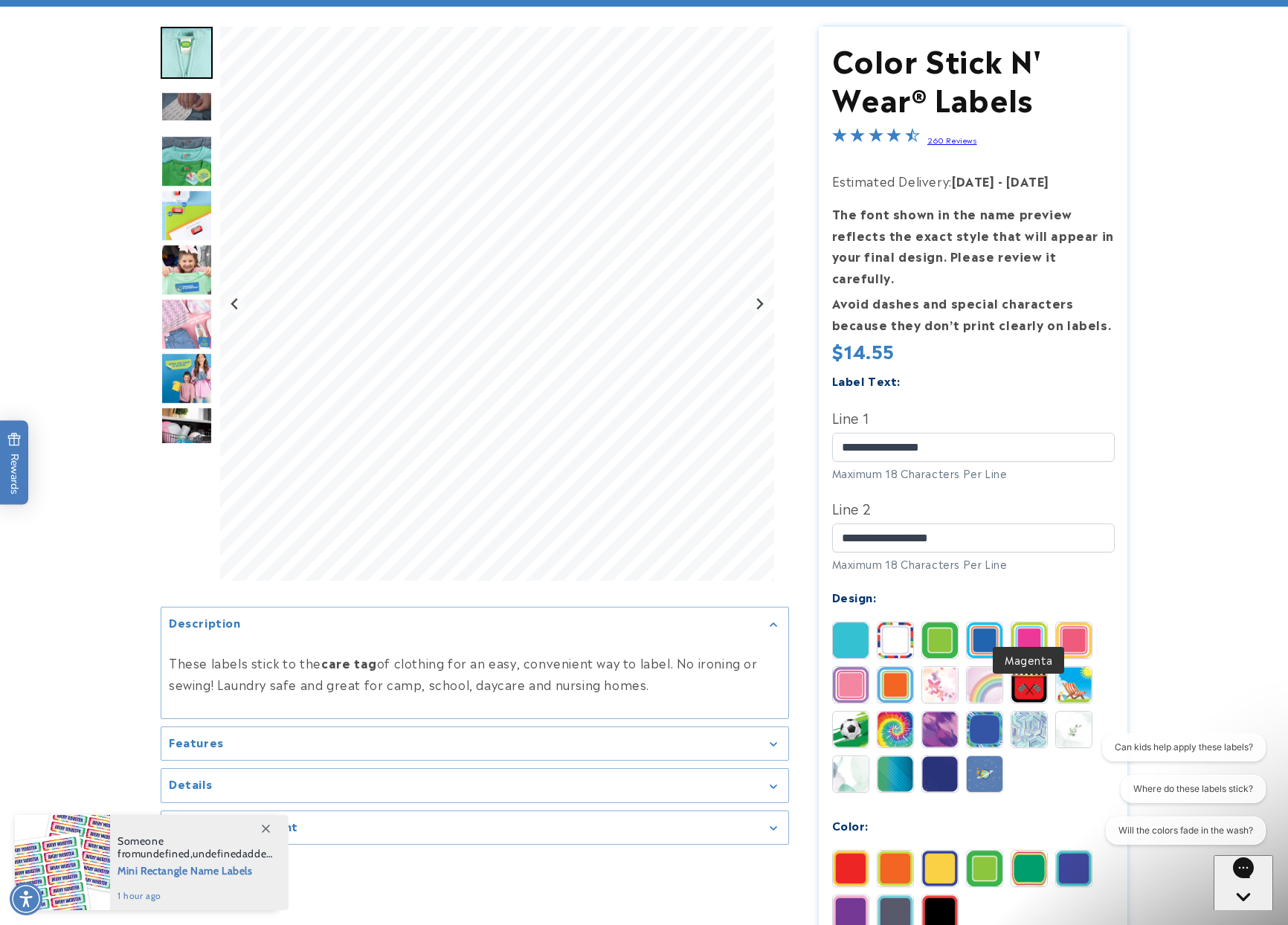
click at [1033, 622] on img at bounding box center [1029, 639] width 36 height 36
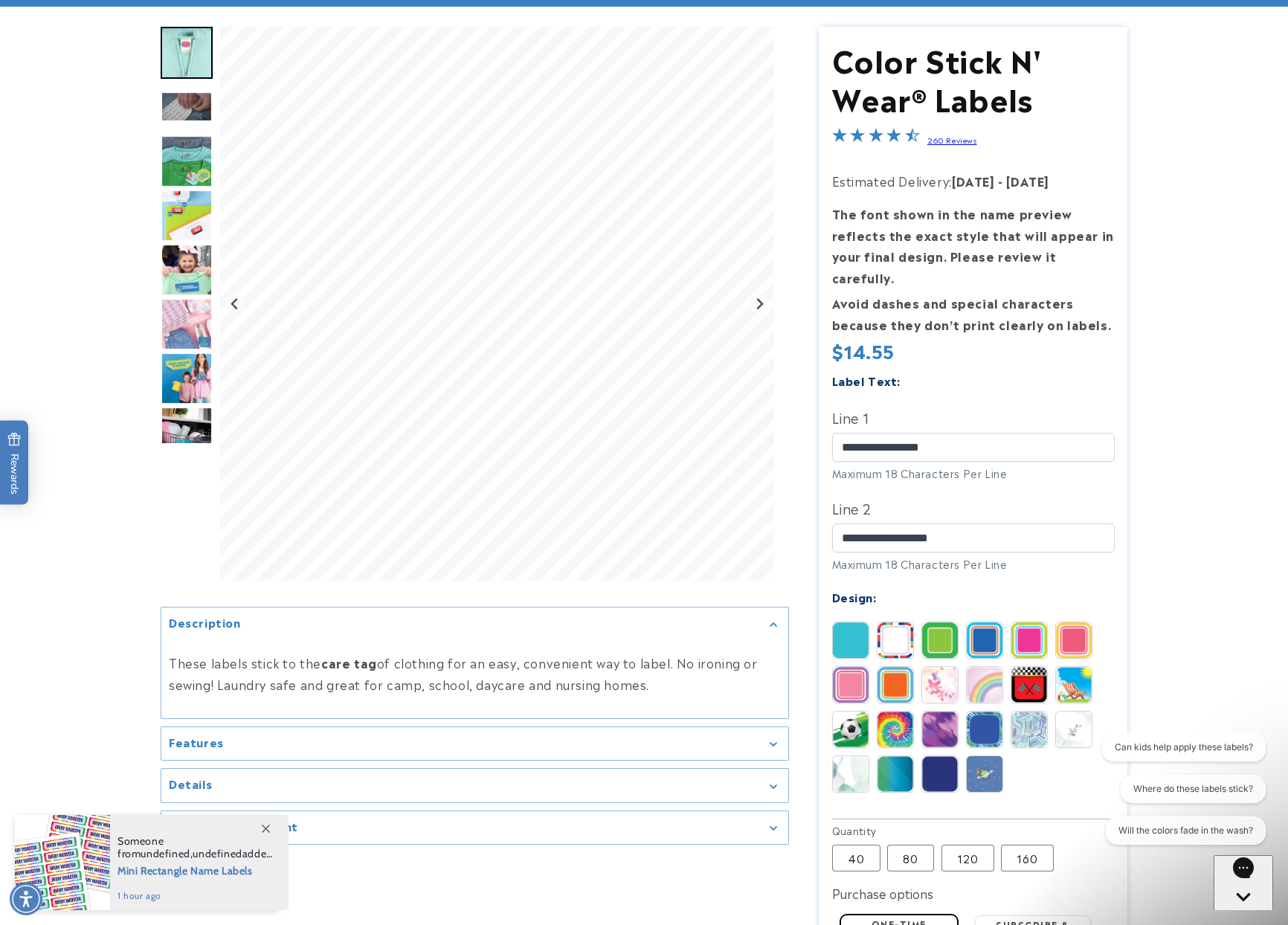
click at [843, 667] on img at bounding box center [850, 685] width 36 height 36
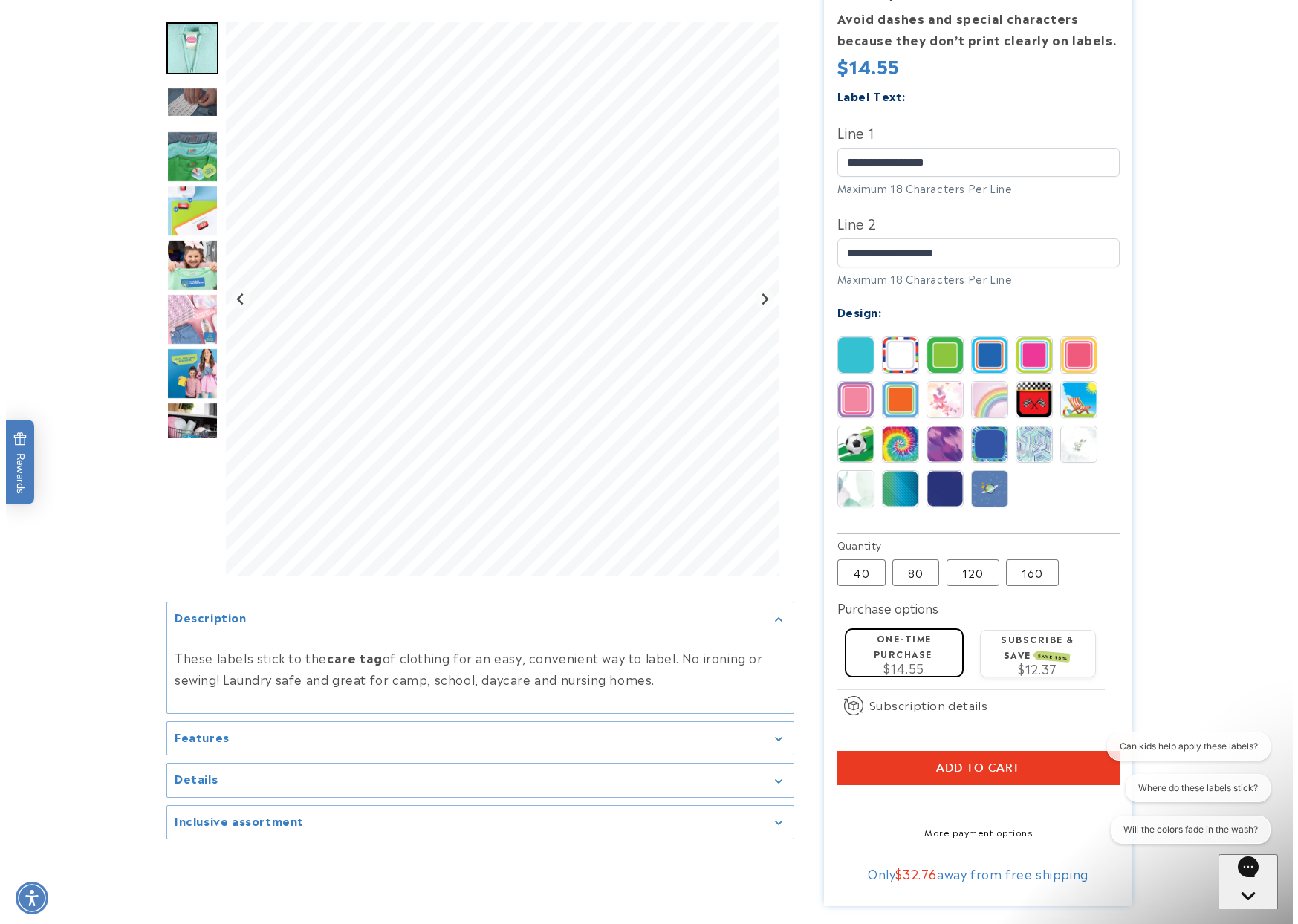
scroll to position [446, 0]
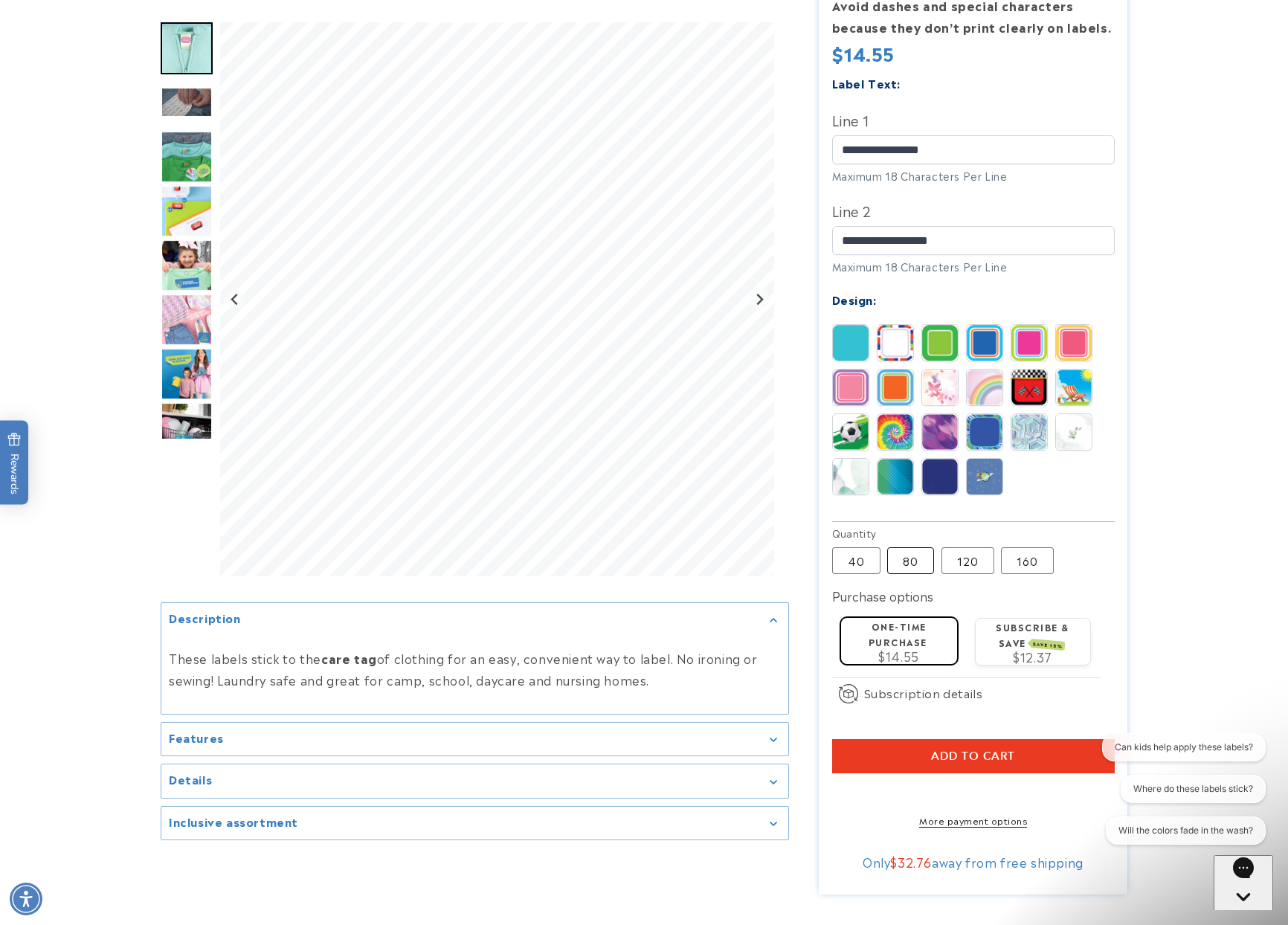
click at [918, 547] on label "80 Variant sold out or unavailable" at bounding box center [911, 561] width 47 height 27
click at [863, 551] on label "40 Variant sold out or unavailable" at bounding box center [856, 561] width 48 height 27
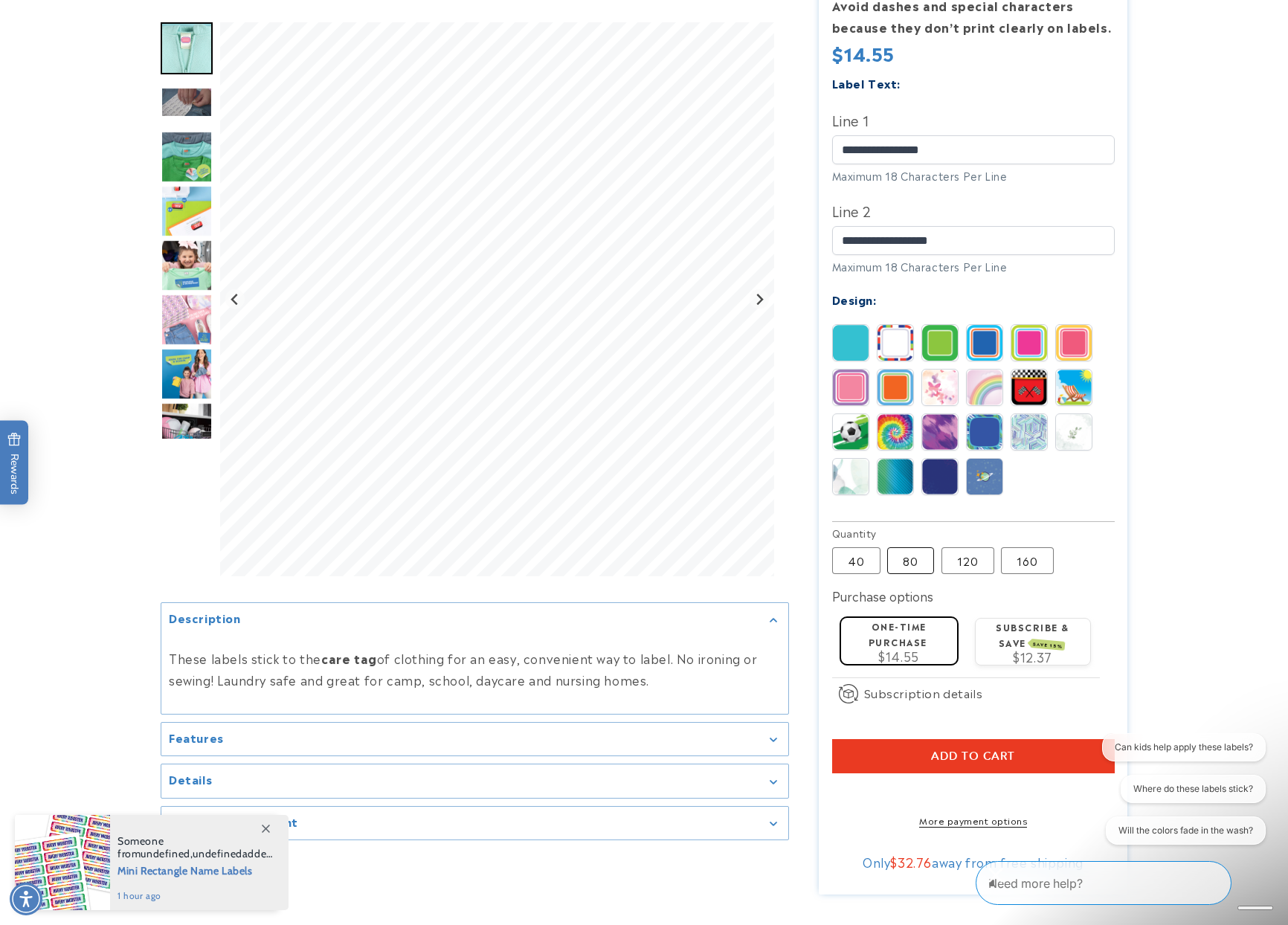
click at [907, 547] on label "80 Variant sold out or unavailable" at bounding box center [911, 561] width 47 height 27
click at [836, 783] on shop-pay-wallet-button at bounding box center [834, 791] width 4 height 18
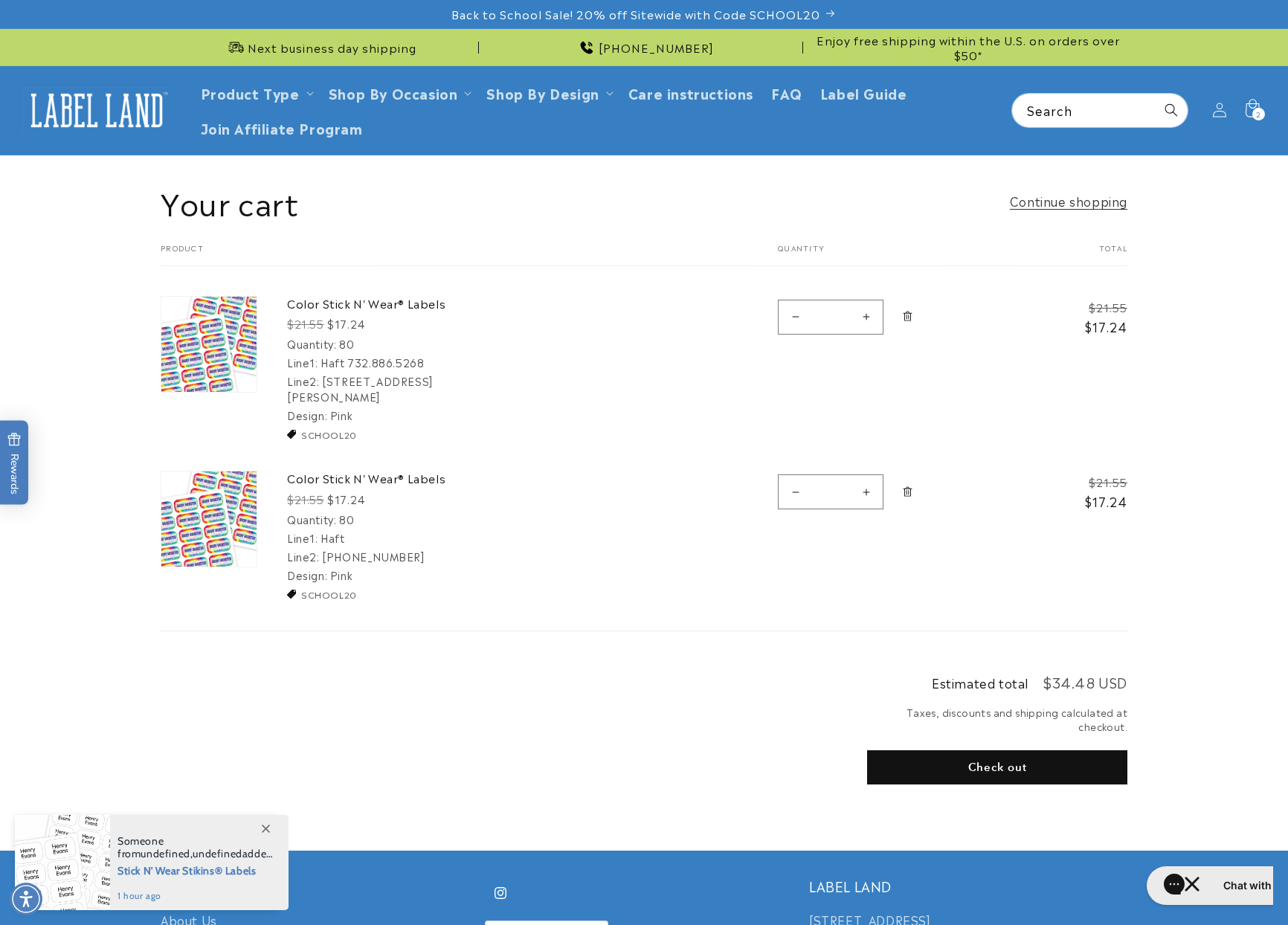
click at [902, 487] on icon "Remove Color Stick N&#39; Wear® Labels - 80" at bounding box center [908, 492] width 12 height 12
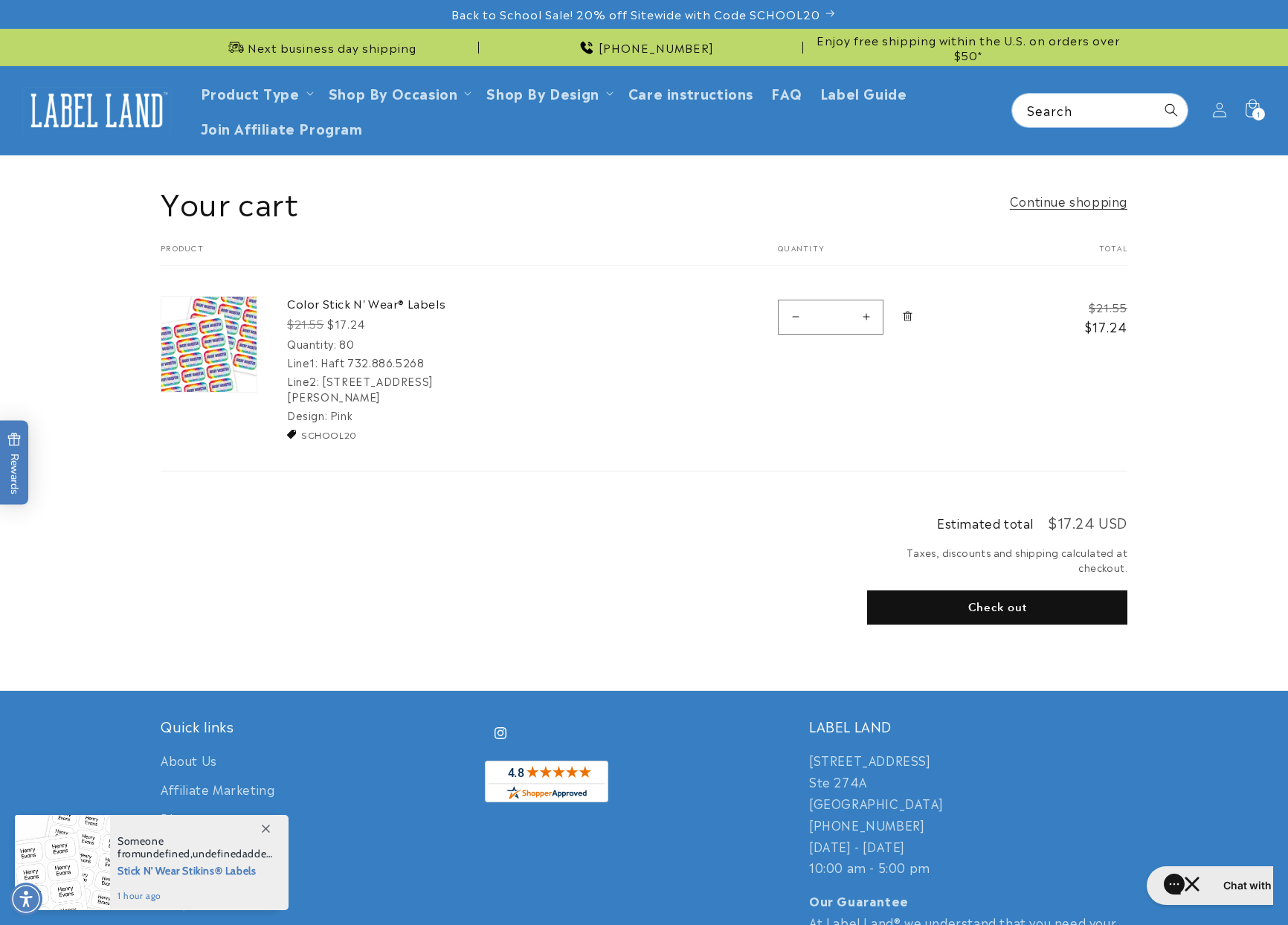
click at [871, 634] on shop-pay-wallet-button at bounding box center [870, 642] width 4 height 18
